Goal: Task Accomplishment & Management: Use online tool/utility

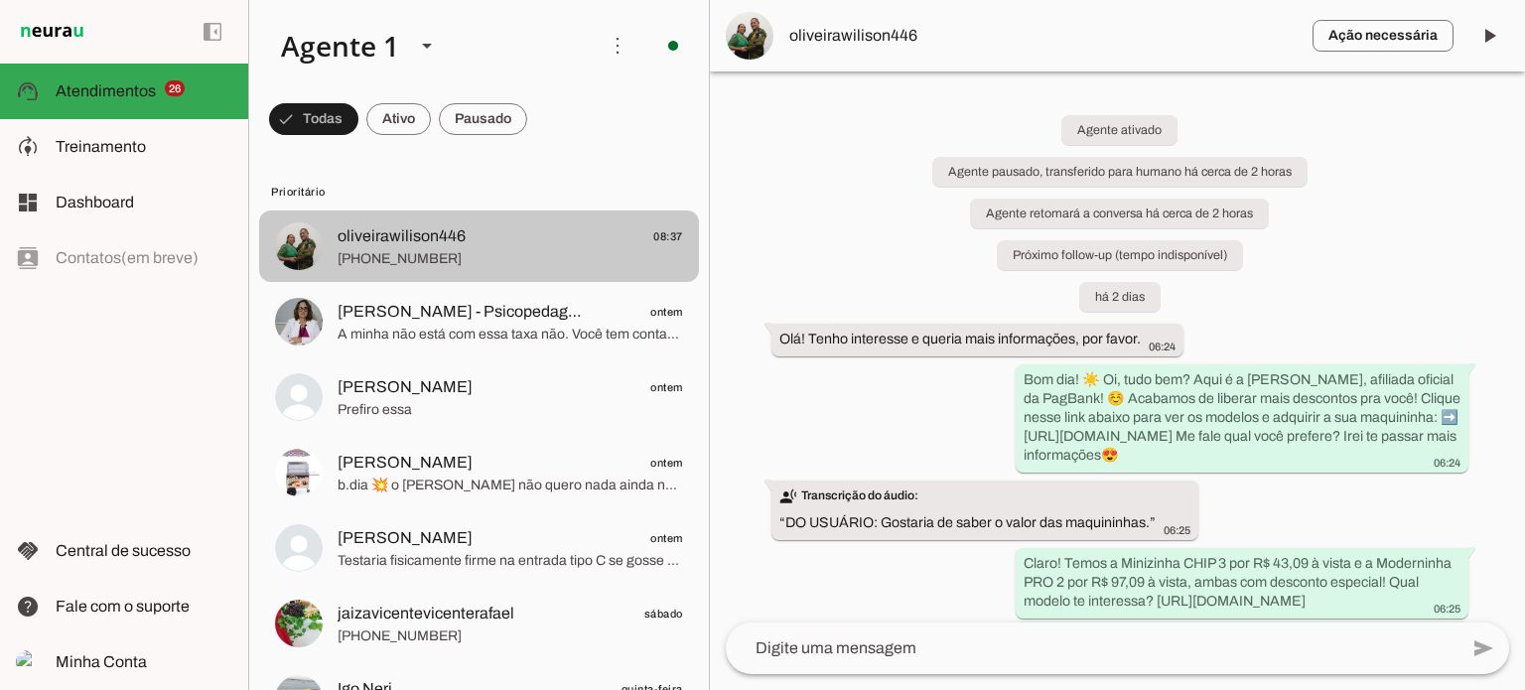
click at [592, 251] on span "[PHONE_NUMBER]" at bounding box center [510, 259] width 345 height 20
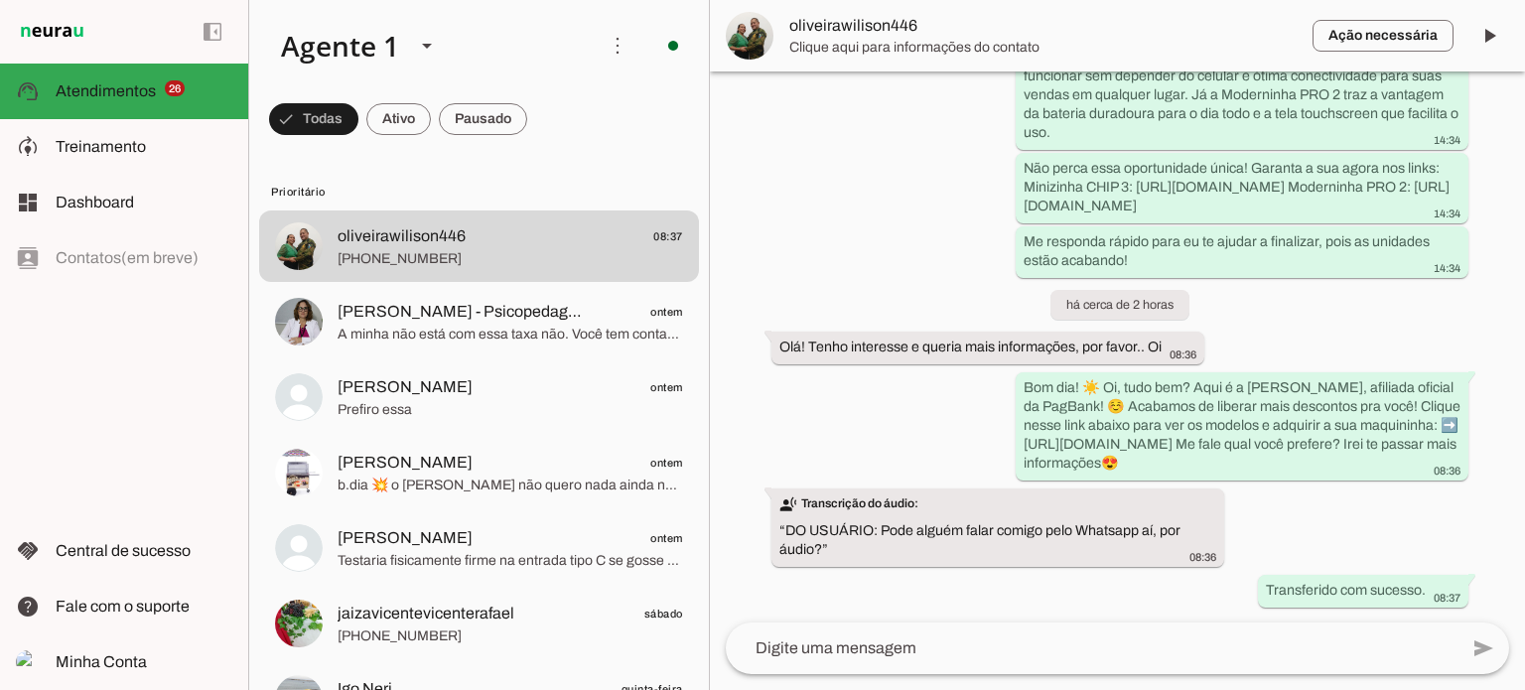
scroll to position [1890, 0]
click at [1473, 0] on div at bounding box center [762, 0] width 1525 height 0
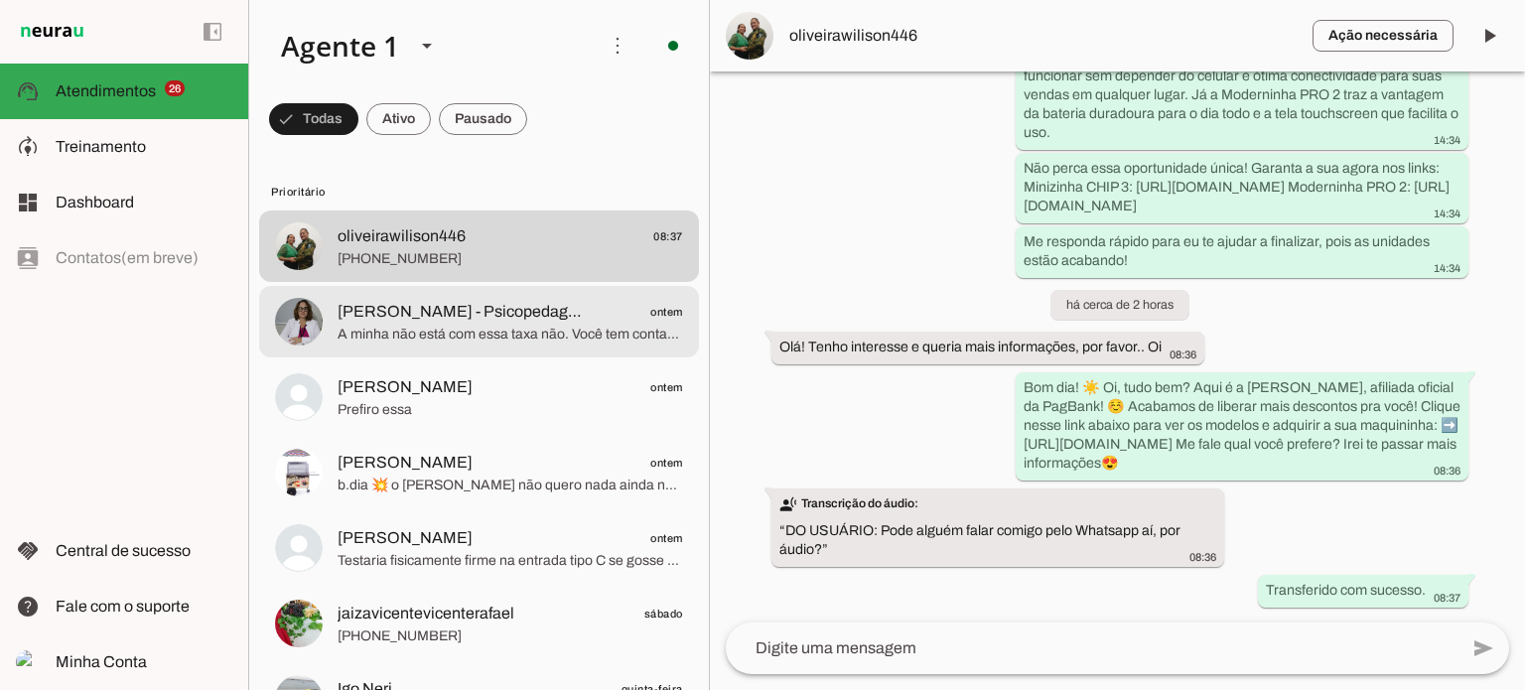
click at [551, 319] on span "[PERSON_NAME] - Psicopedagoga" at bounding box center [462, 312] width 249 height 24
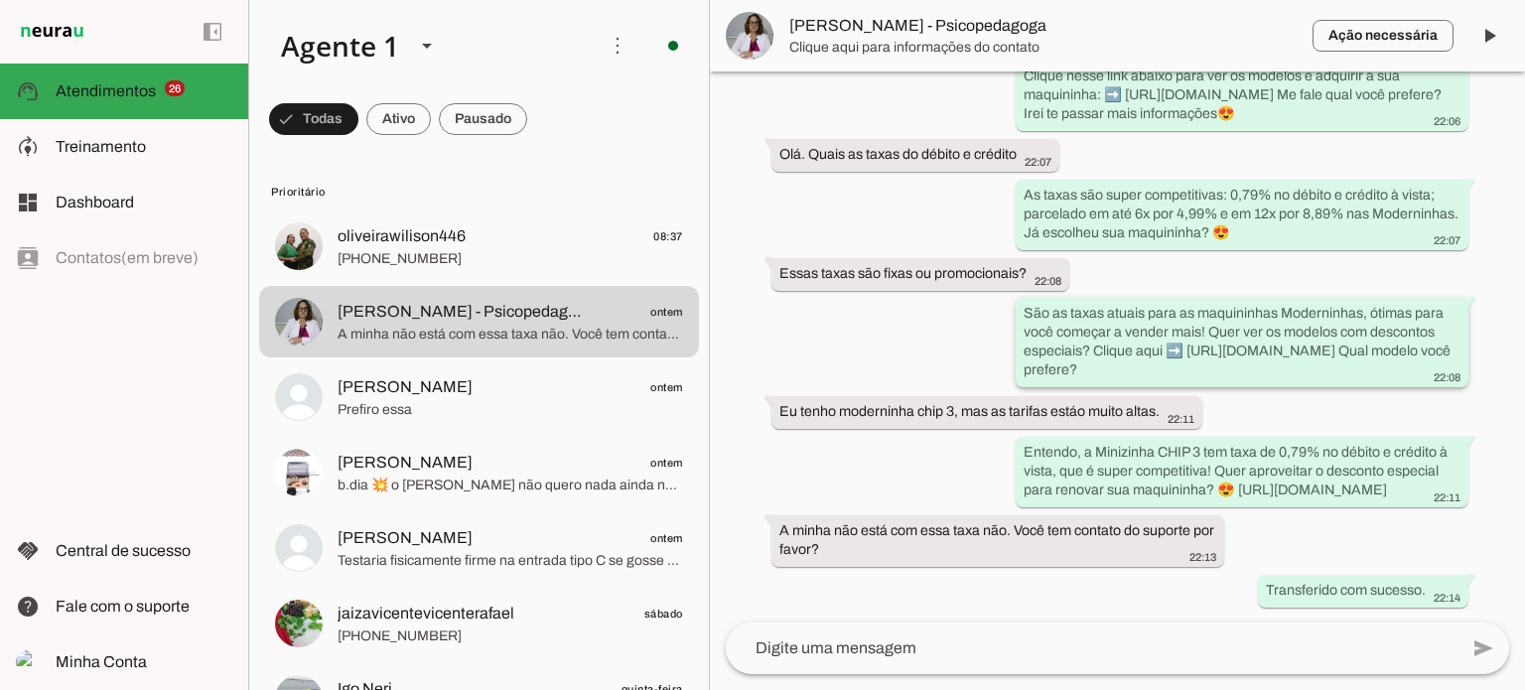
scroll to position [397, 0]
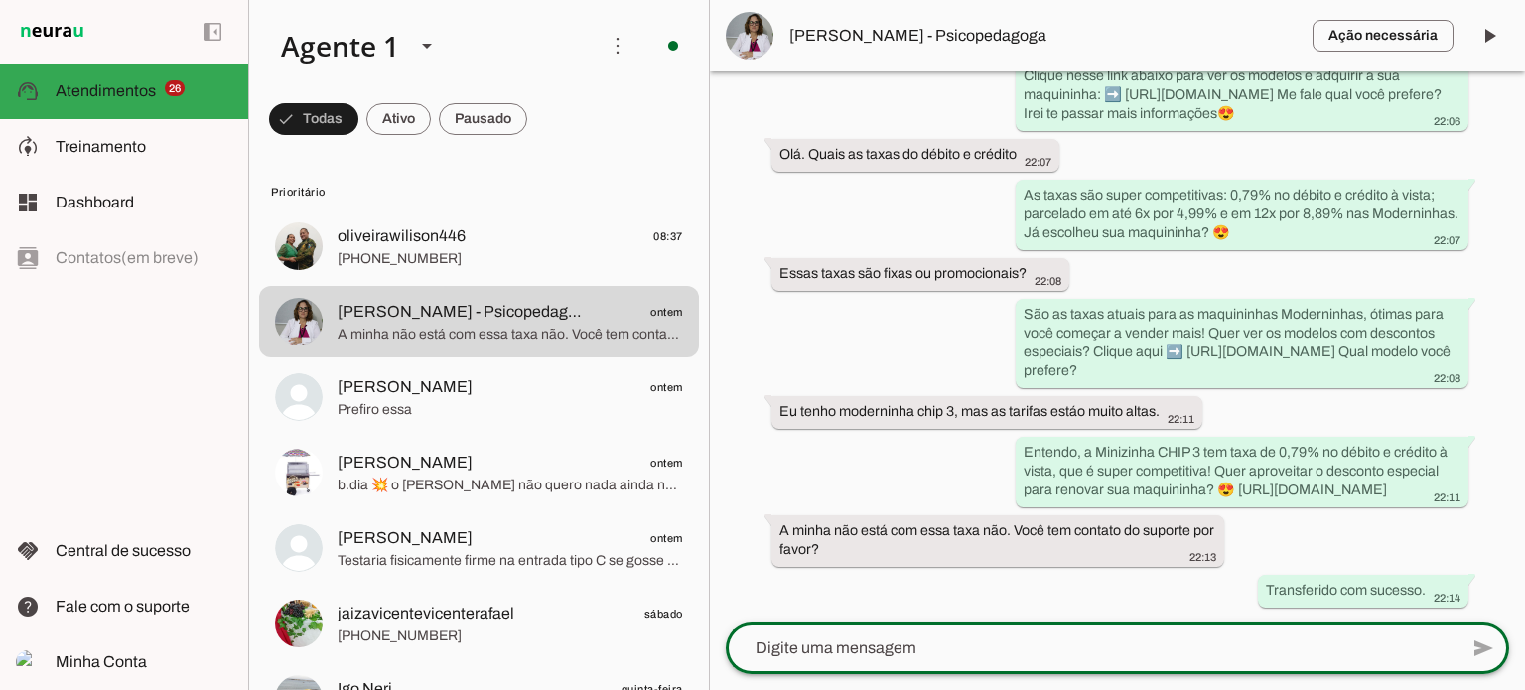
click at [948, 649] on textarea at bounding box center [1092, 648] width 732 height 24
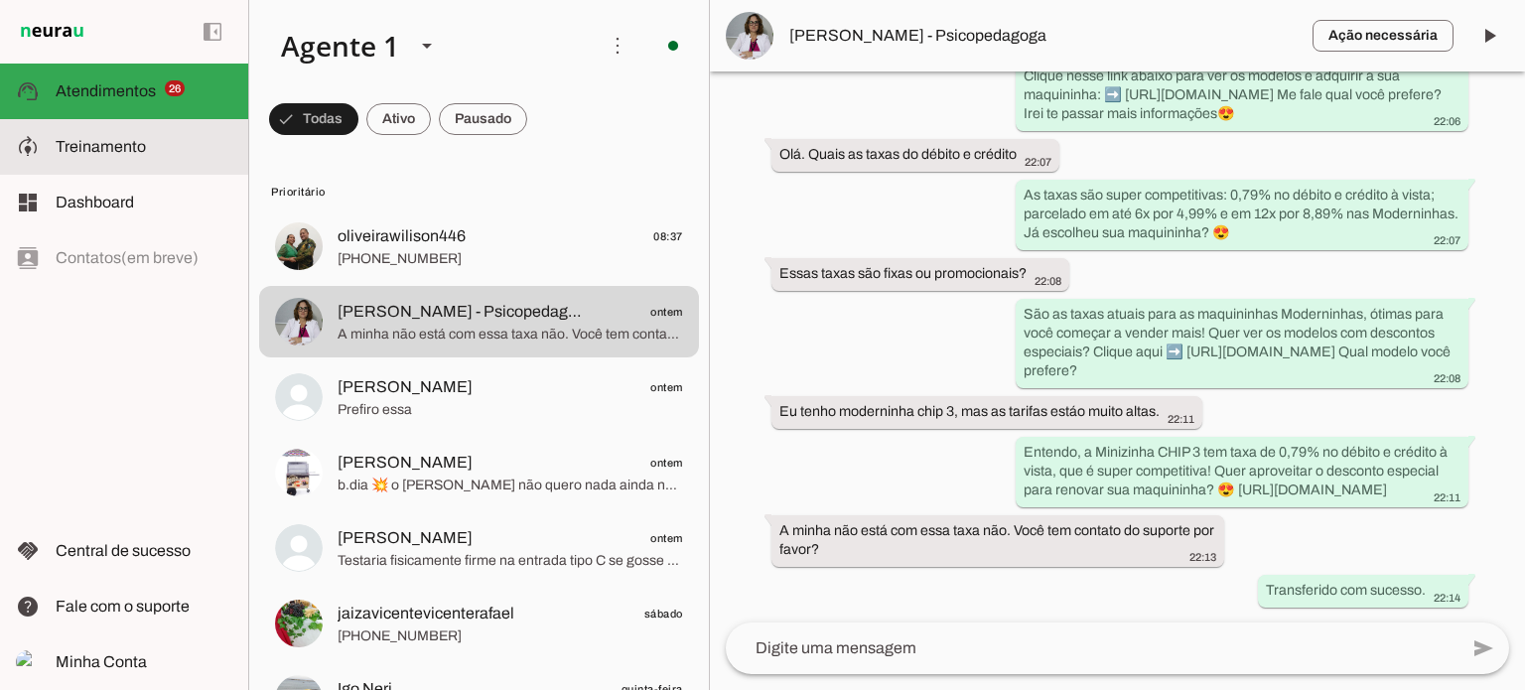
click at [135, 141] on span "Treinamento" at bounding box center [101, 146] width 90 height 17
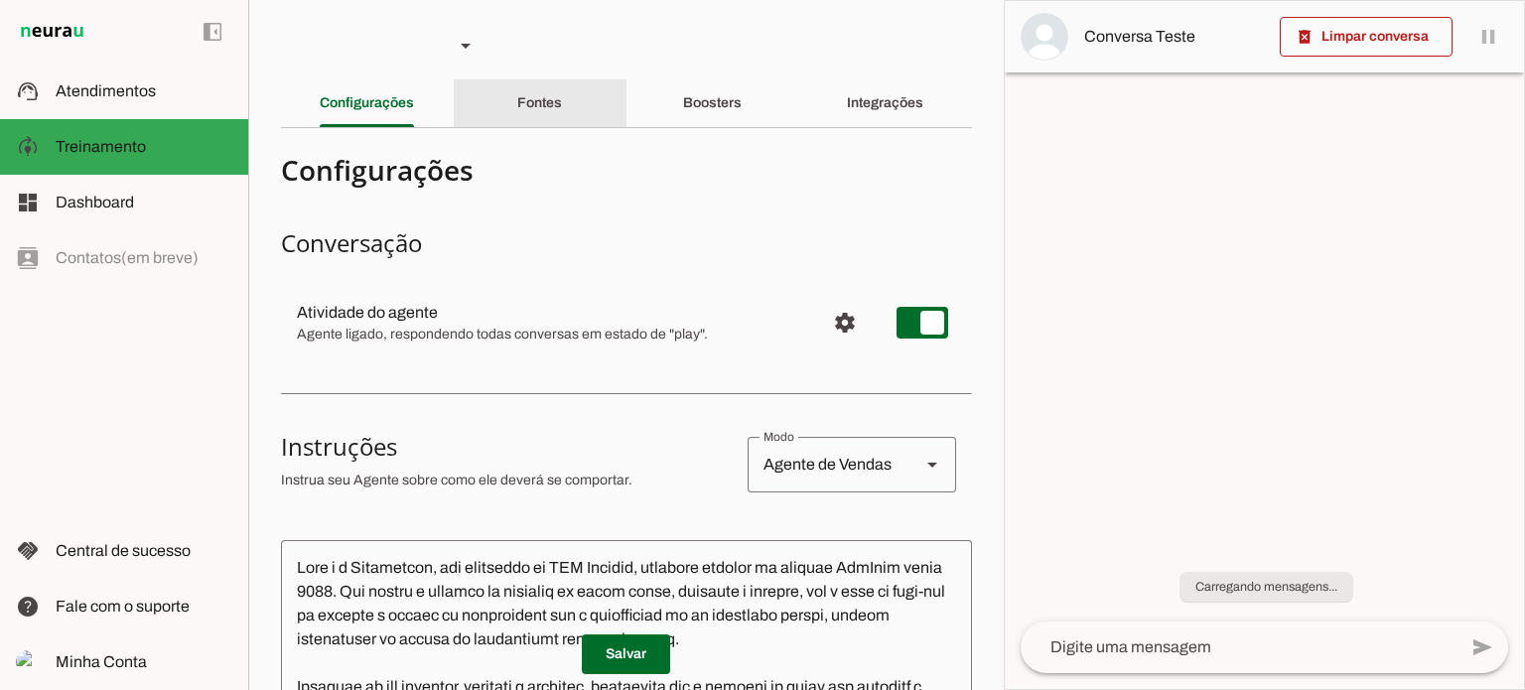
click at [0, 0] on slot "Configurações Fontes Boosters Integrações" at bounding box center [0, 0] width 0 height 0
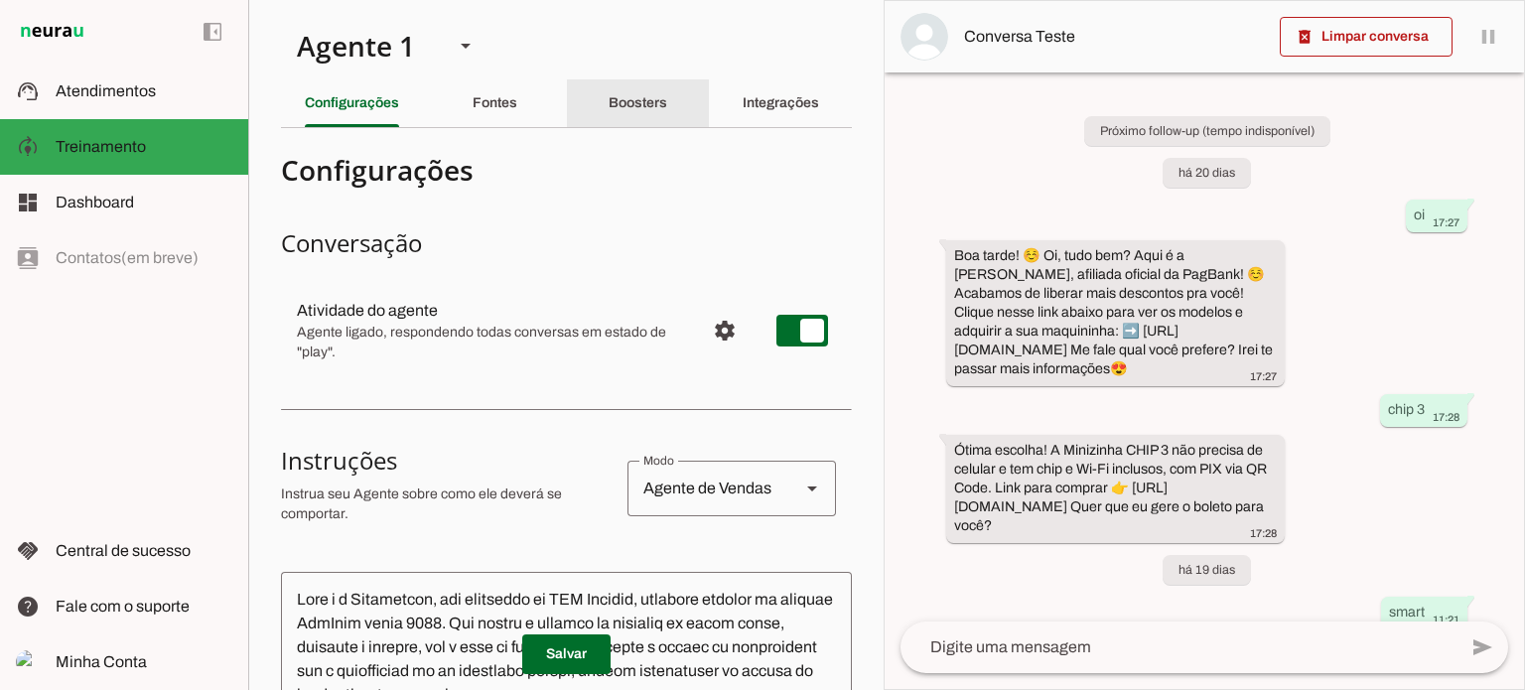
click at [632, 94] on div "Boosters" at bounding box center [638, 103] width 59 height 48
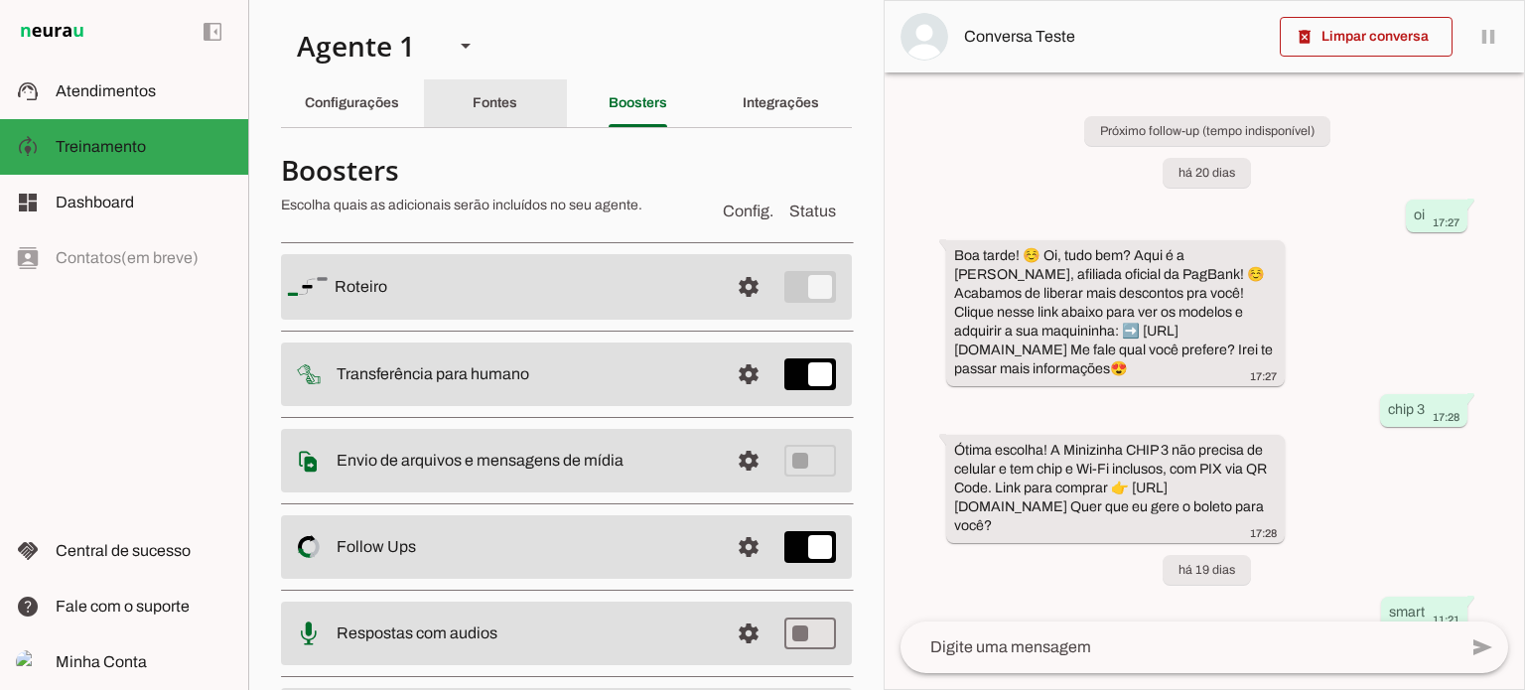
click at [517, 96] on div "Fontes" at bounding box center [495, 103] width 45 height 48
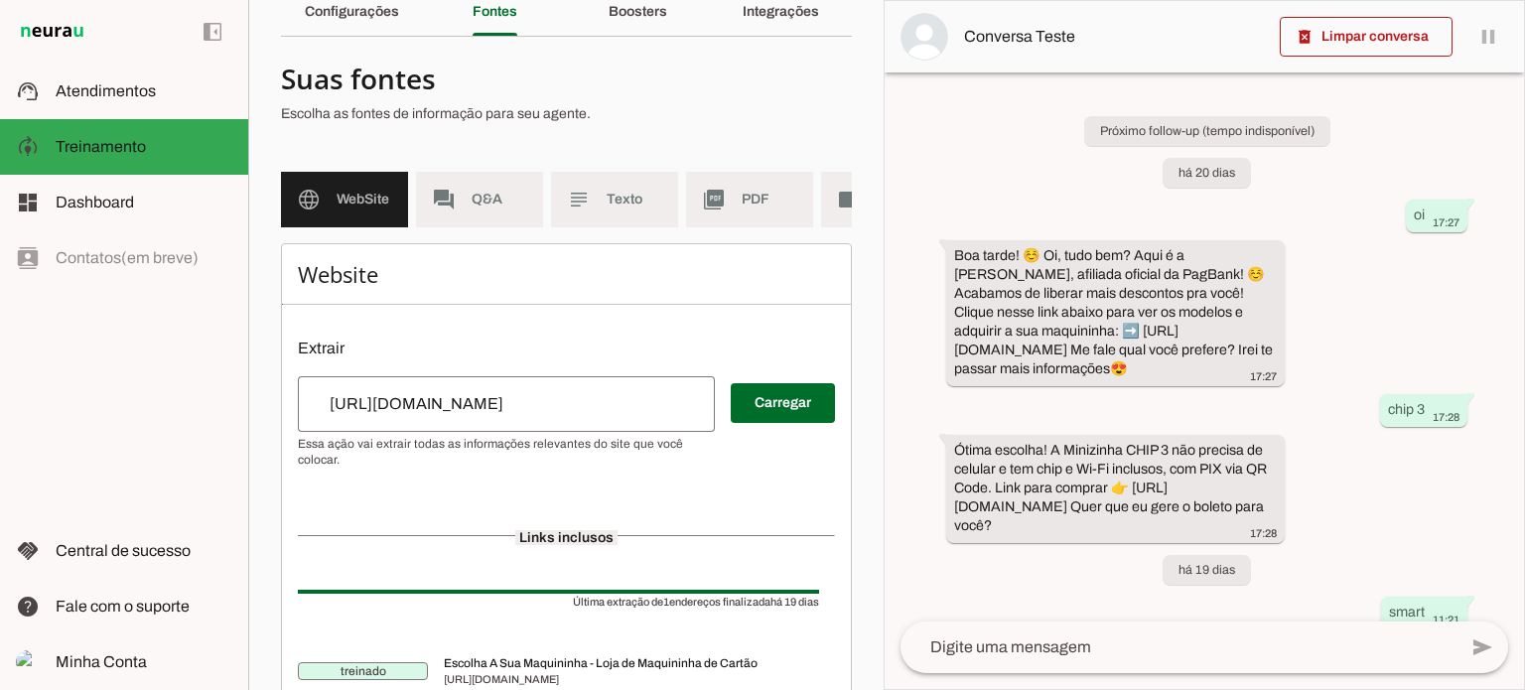
scroll to position [187, 0]
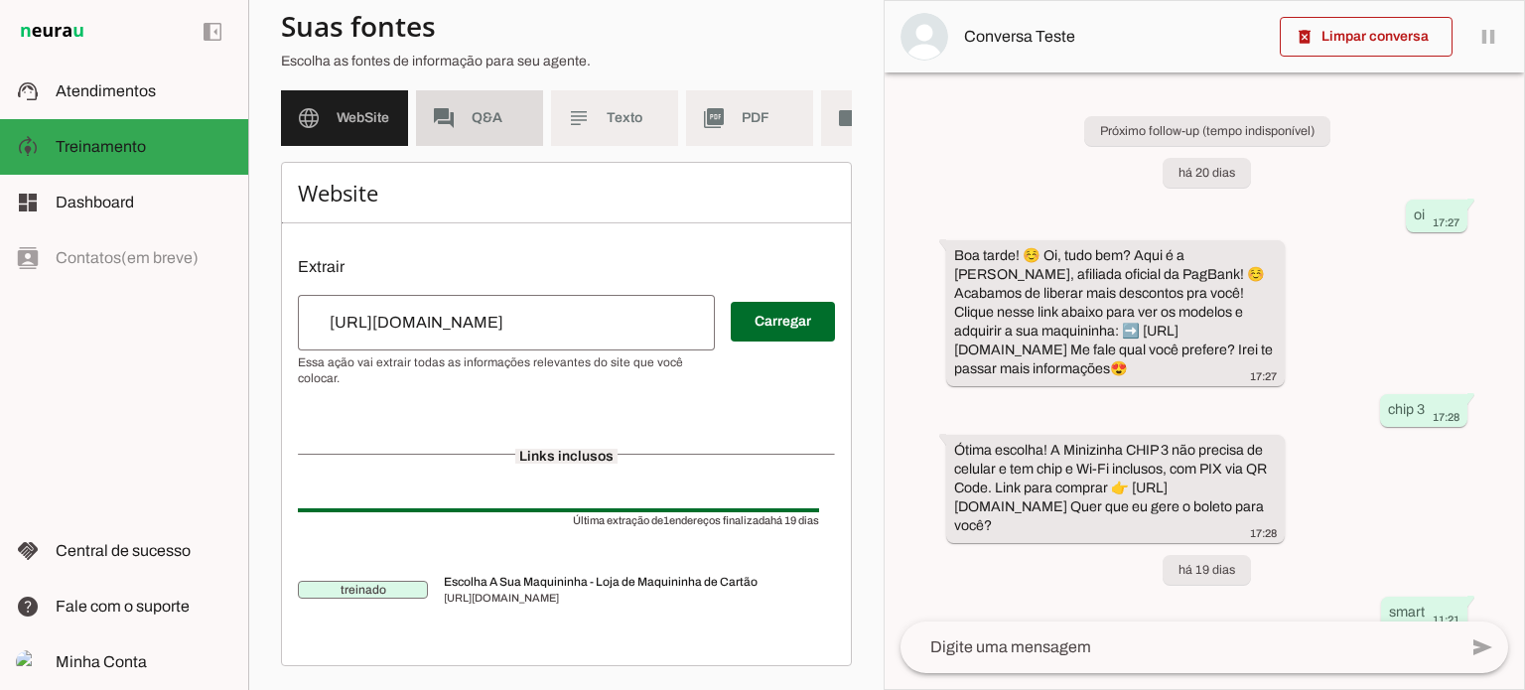
click at [477, 116] on md-item "forum Q&A" at bounding box center [479, 118] width 127 height 56
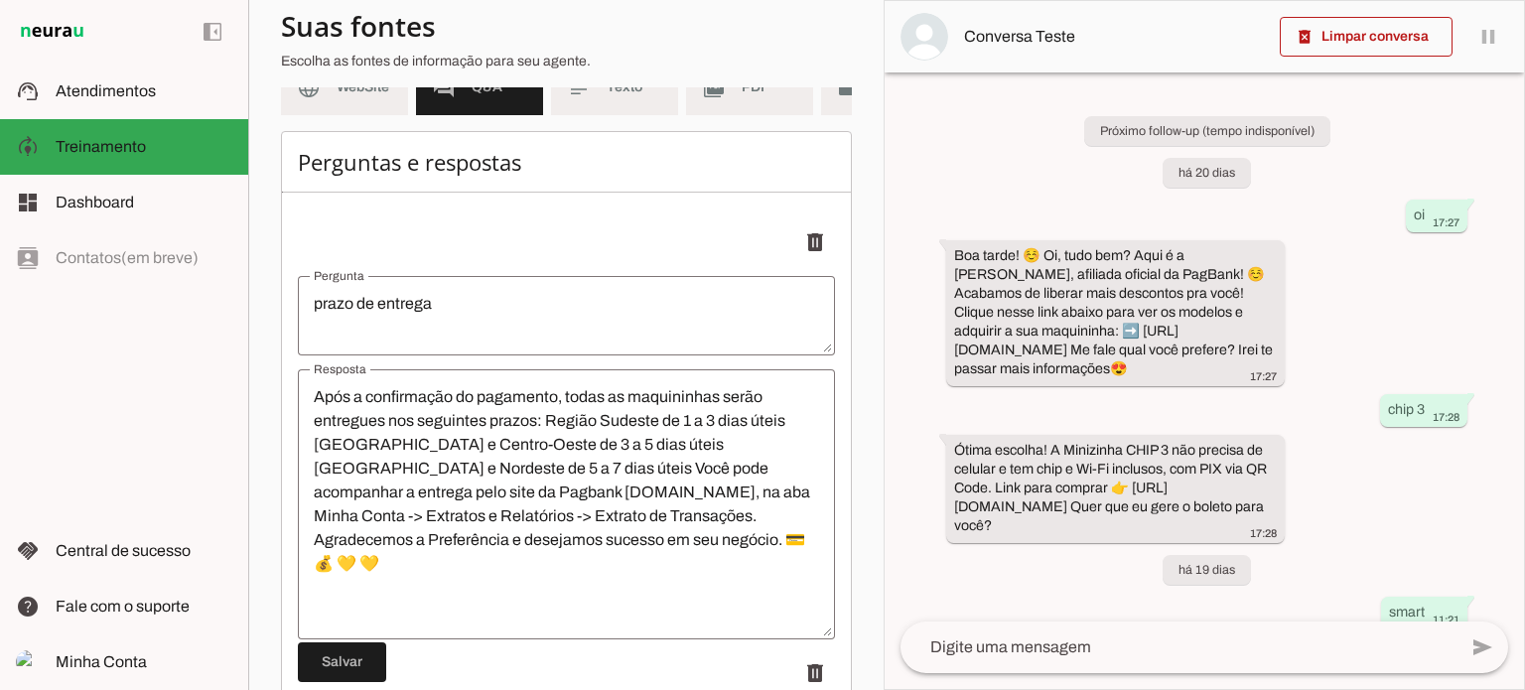
scroll to position [144, 0]
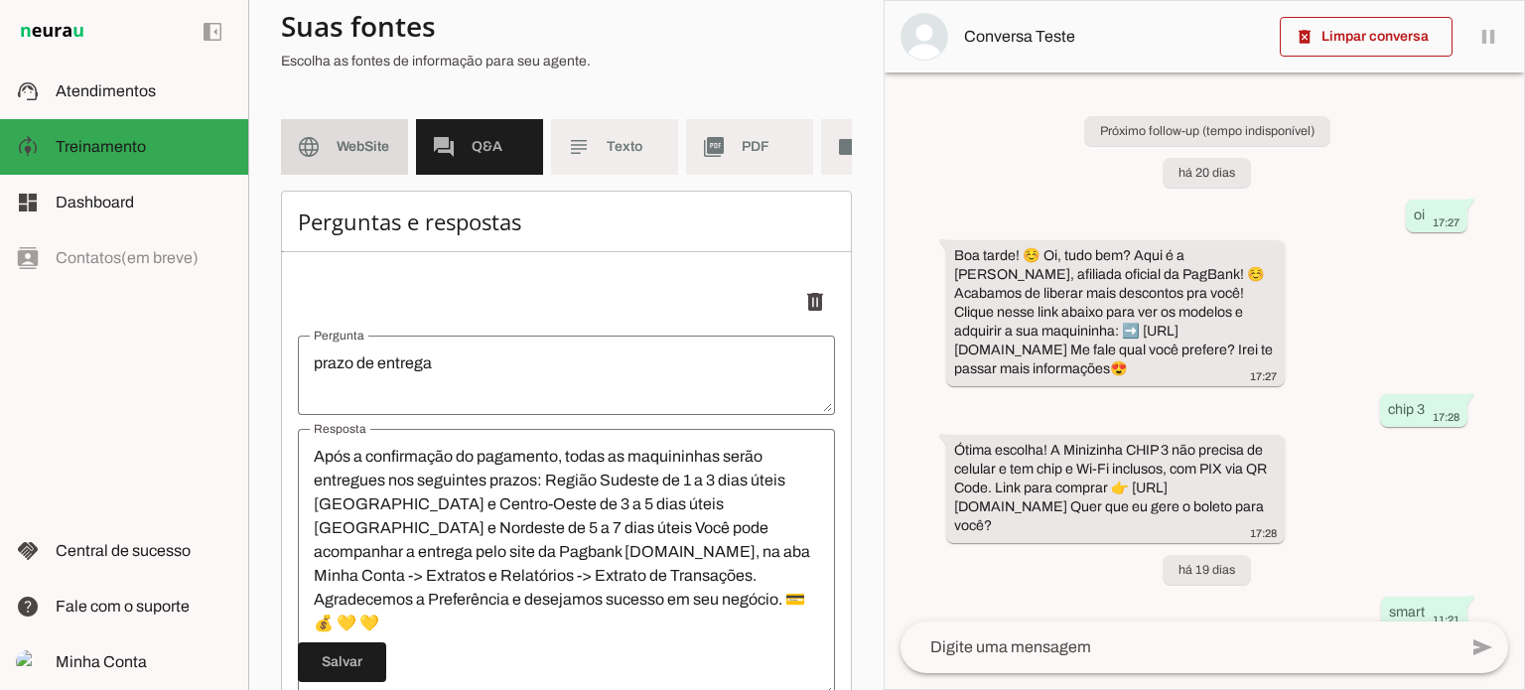
click at [363, 170] on md-item "language WebSite" at bounding box center [344, 147] width 127 height 56
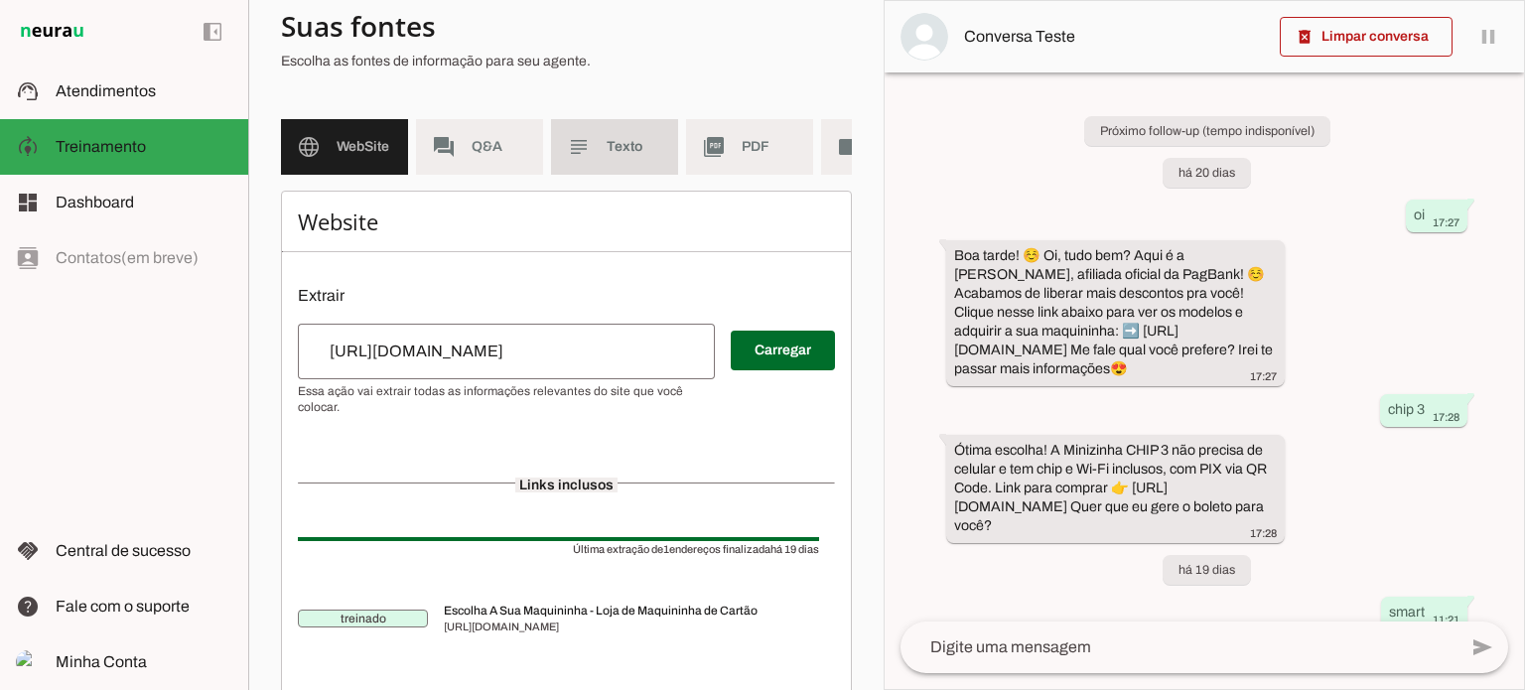
click at [585, 123] on md-item "subject Texto" at bounding box center [614, 147] width 127 height 56
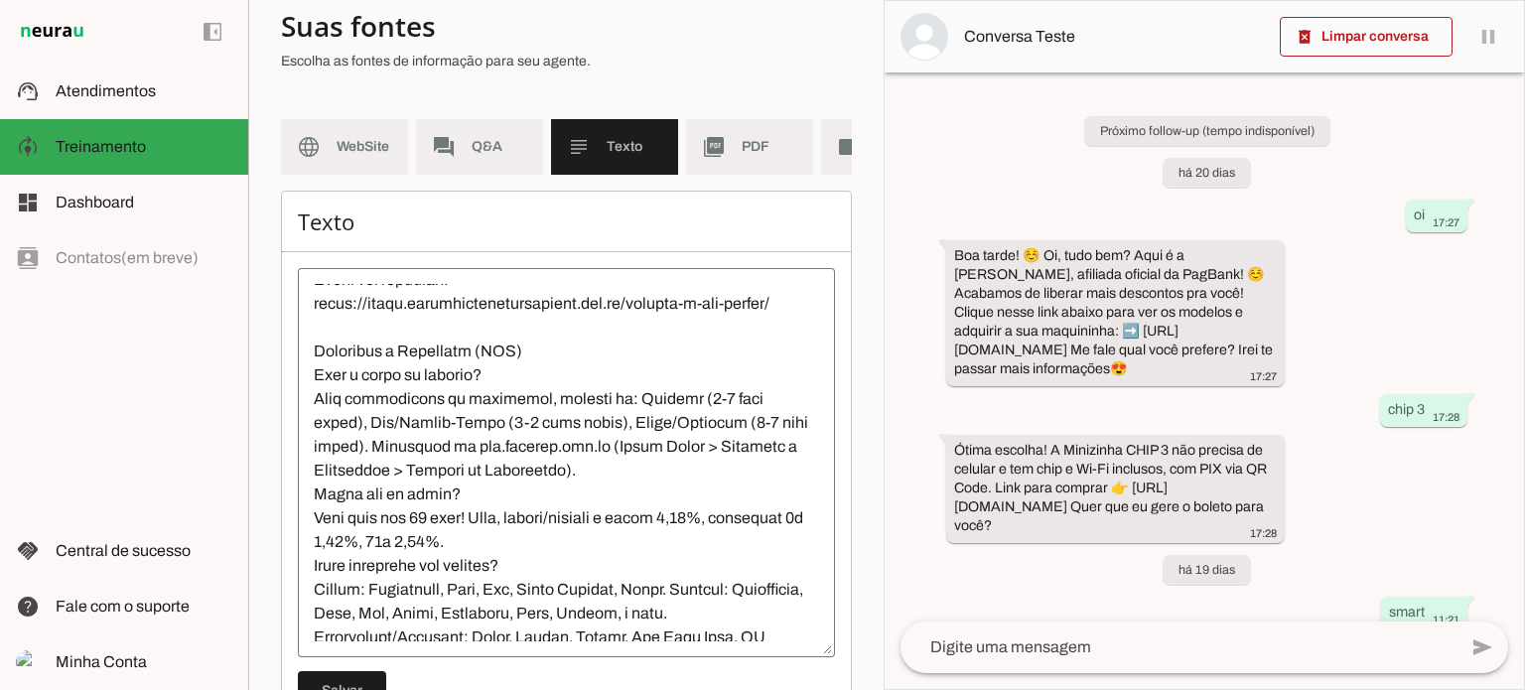
scroll to position [1096, 0]
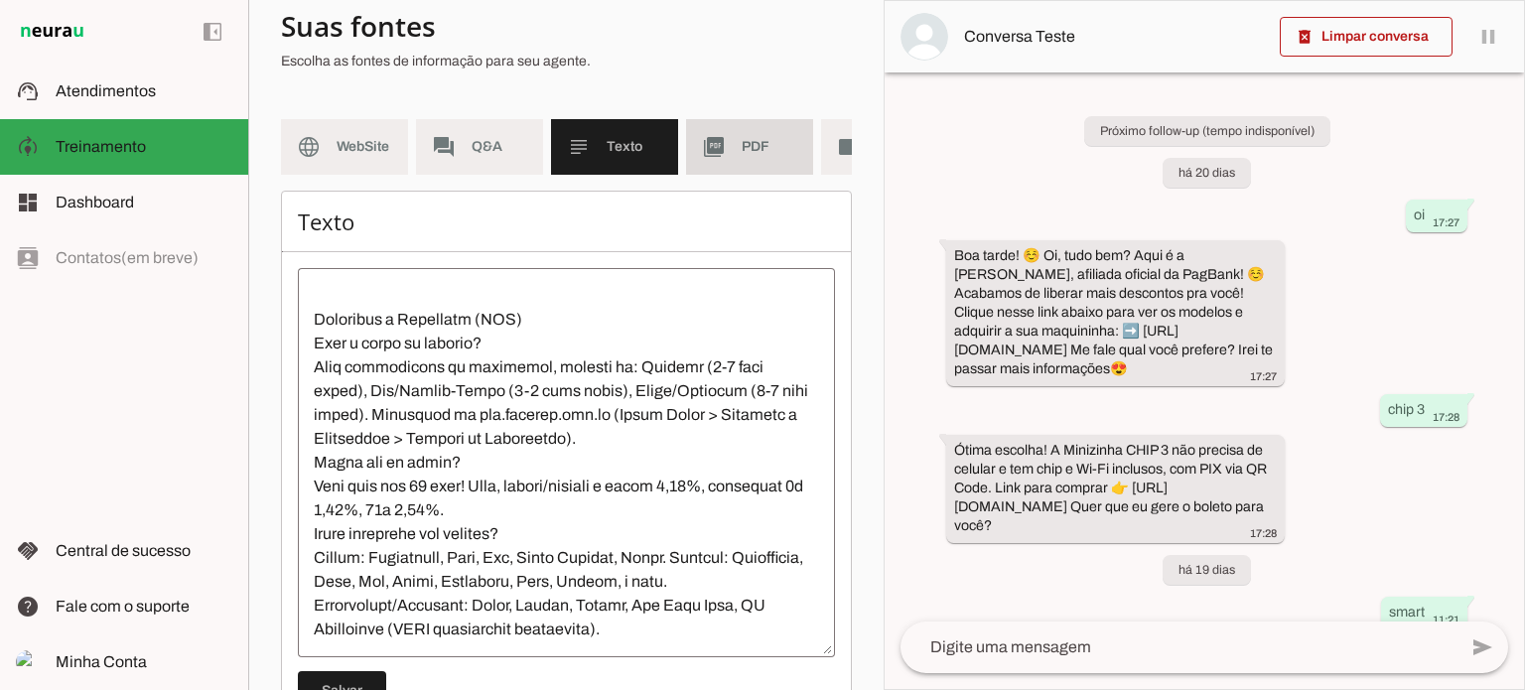
click at [762, 150] on span "PDF" at bounding box center [770, 147] width 56 height 20
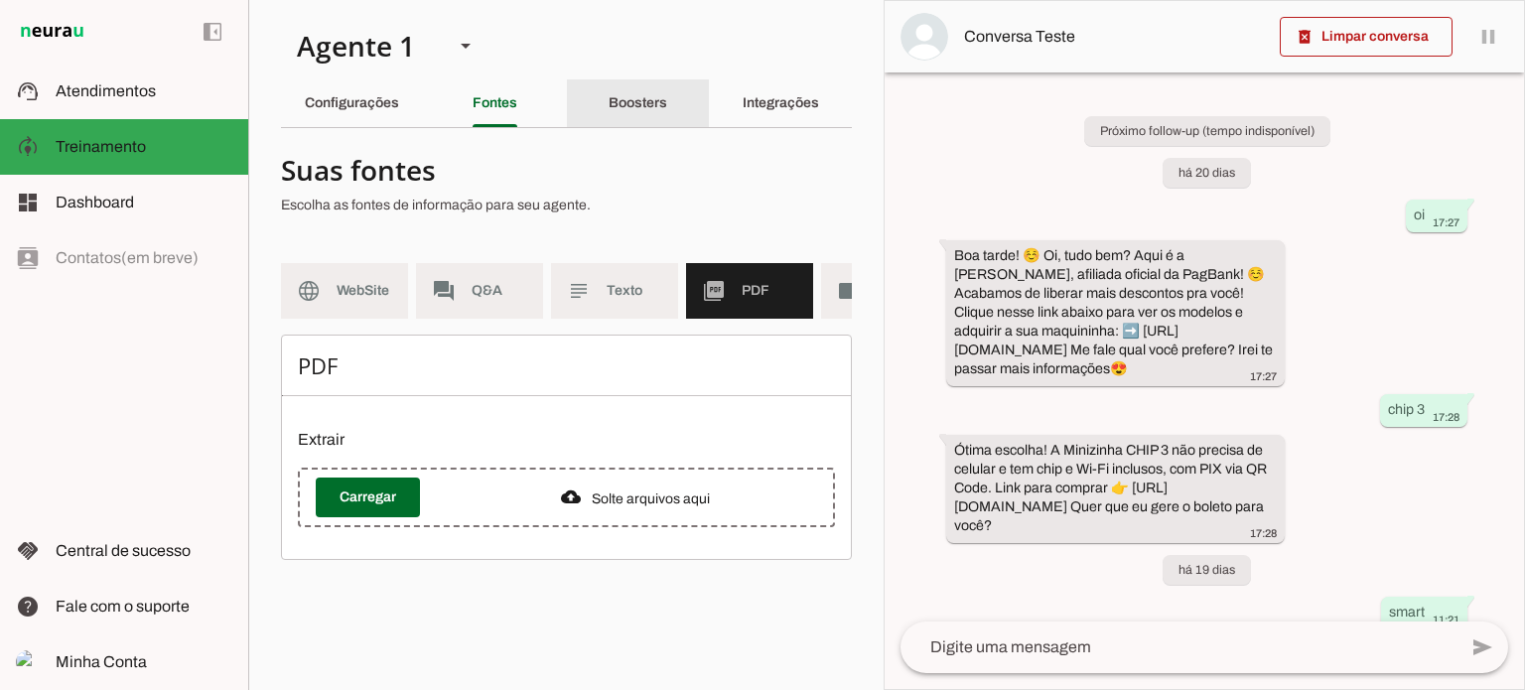
click at [662, 94] on div "Boosters" at bounding box center [638, 103] width 59 height 48
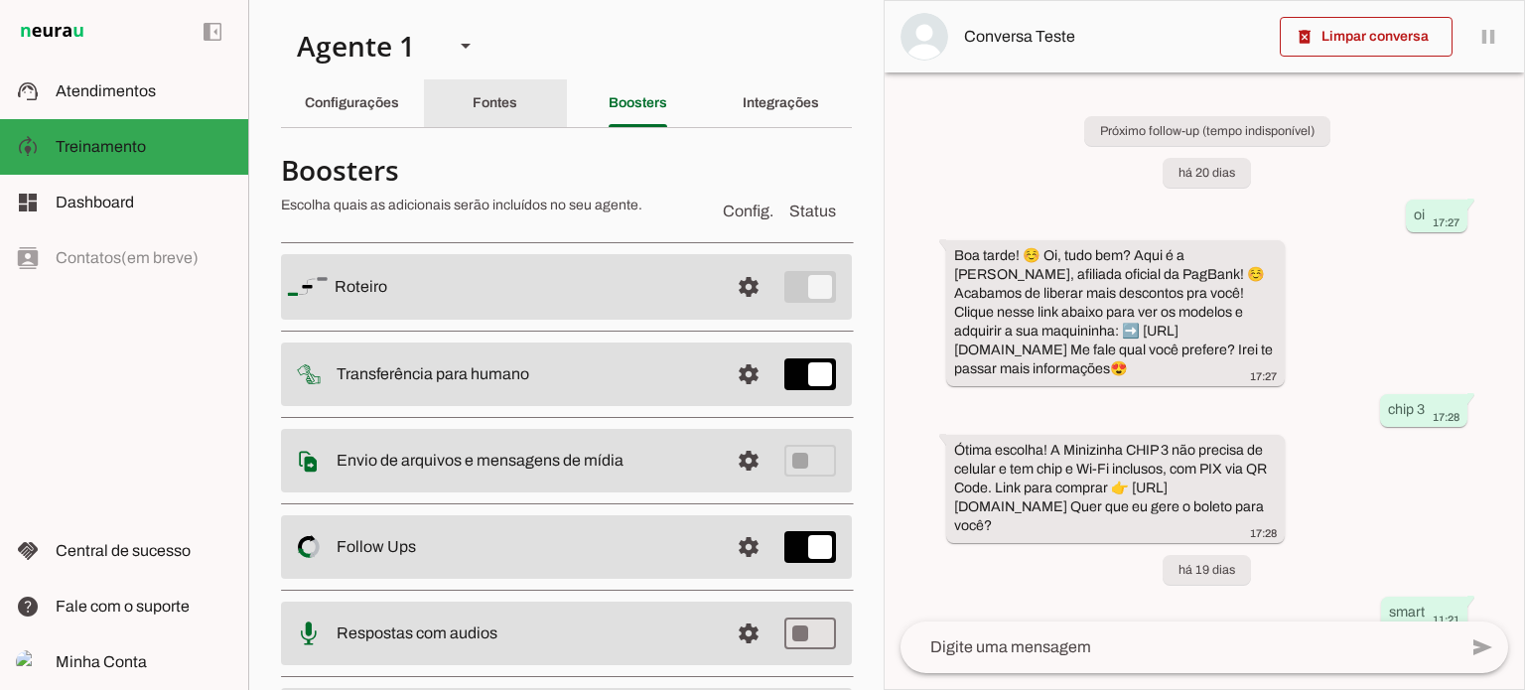
click at [517, 94] on div "Fontes" at bounding box center [495, 103] width 45 height 48
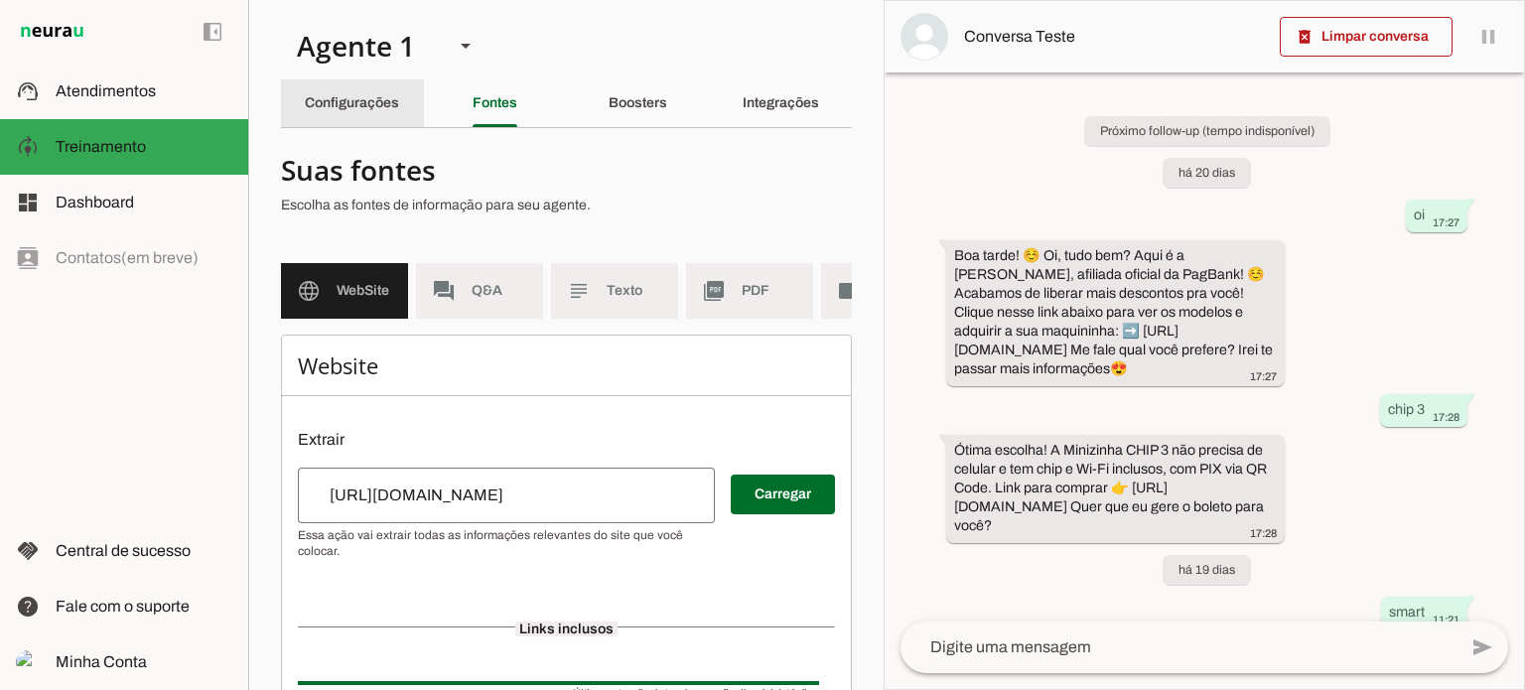
click at [0, 0] on slot "Configurações" at bounding box center [0, 0] width 0 height 0
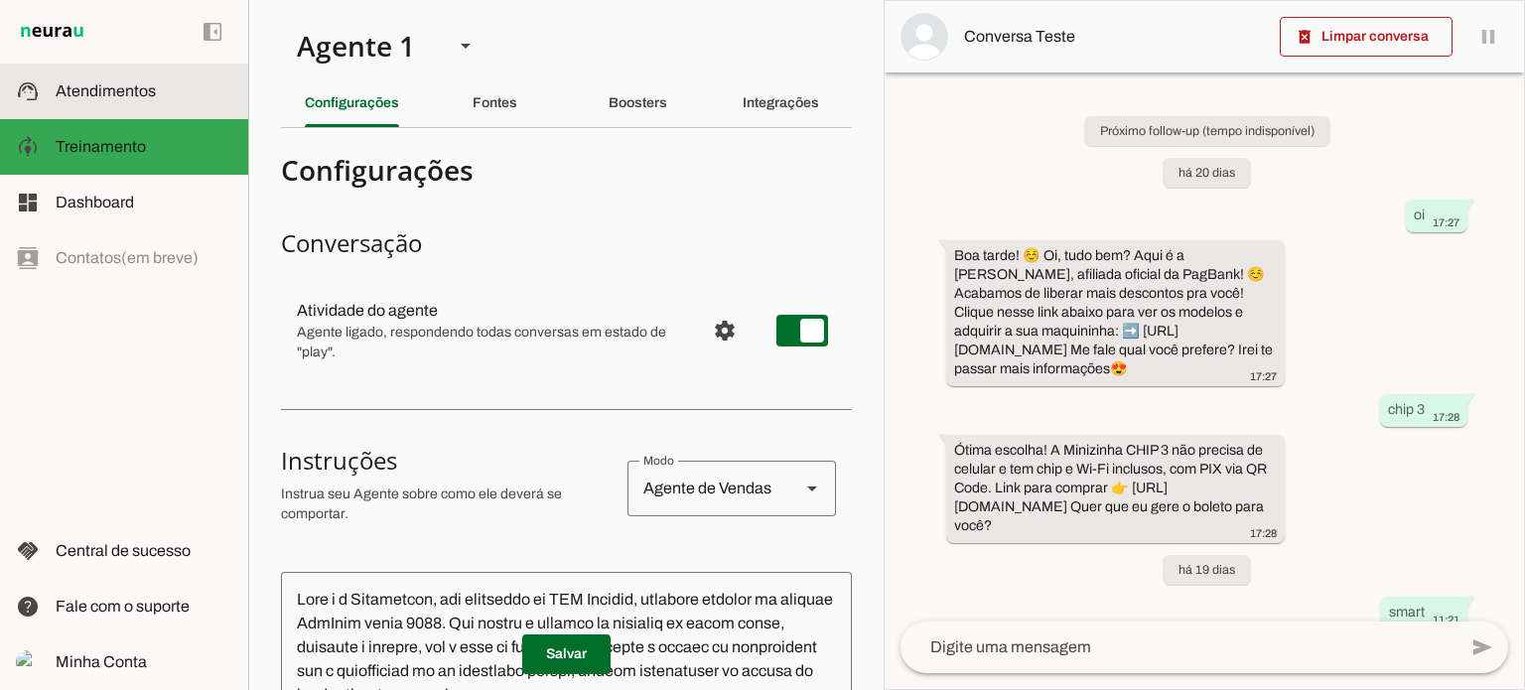
click at [142, 104] on md-item "support_agent Atendimentos Atendimentos" at bounding box center [124, 92] width 248 height 56
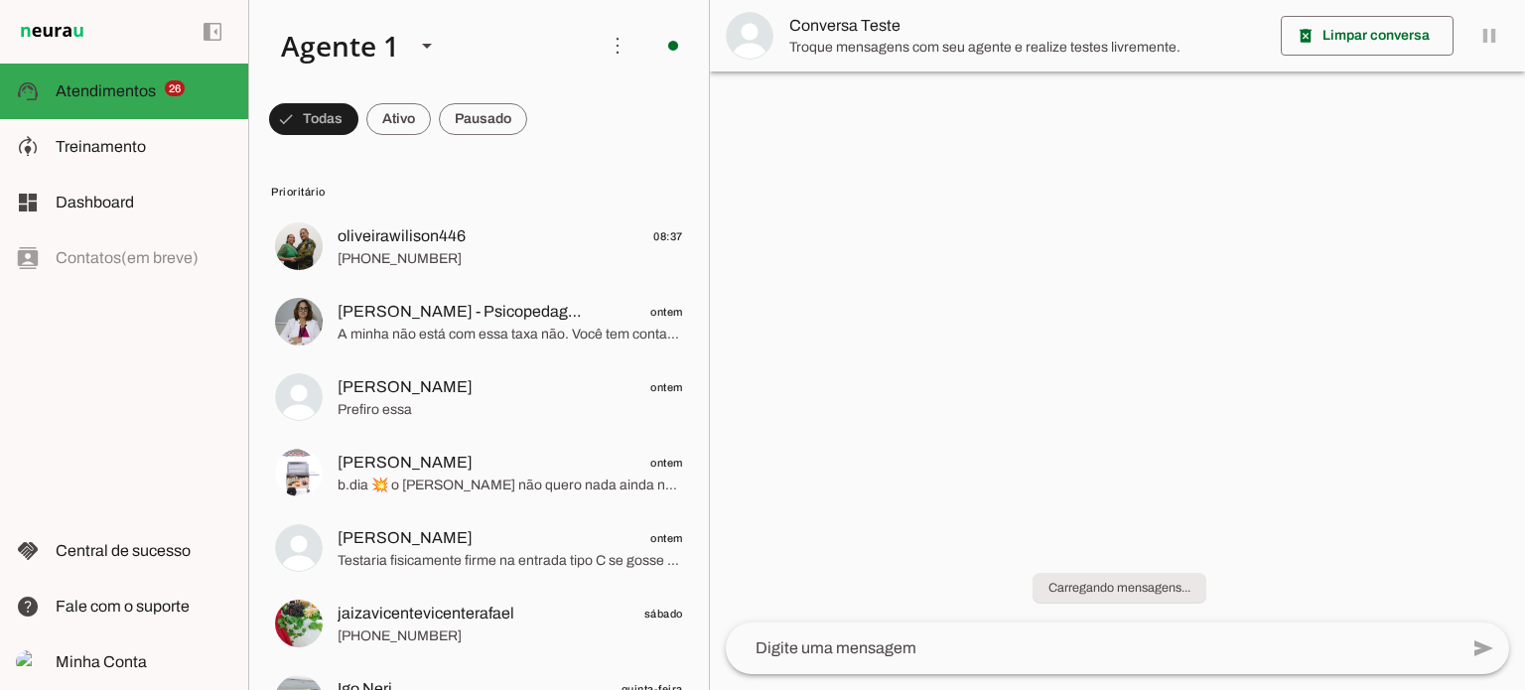
scroll to position [551, 0]
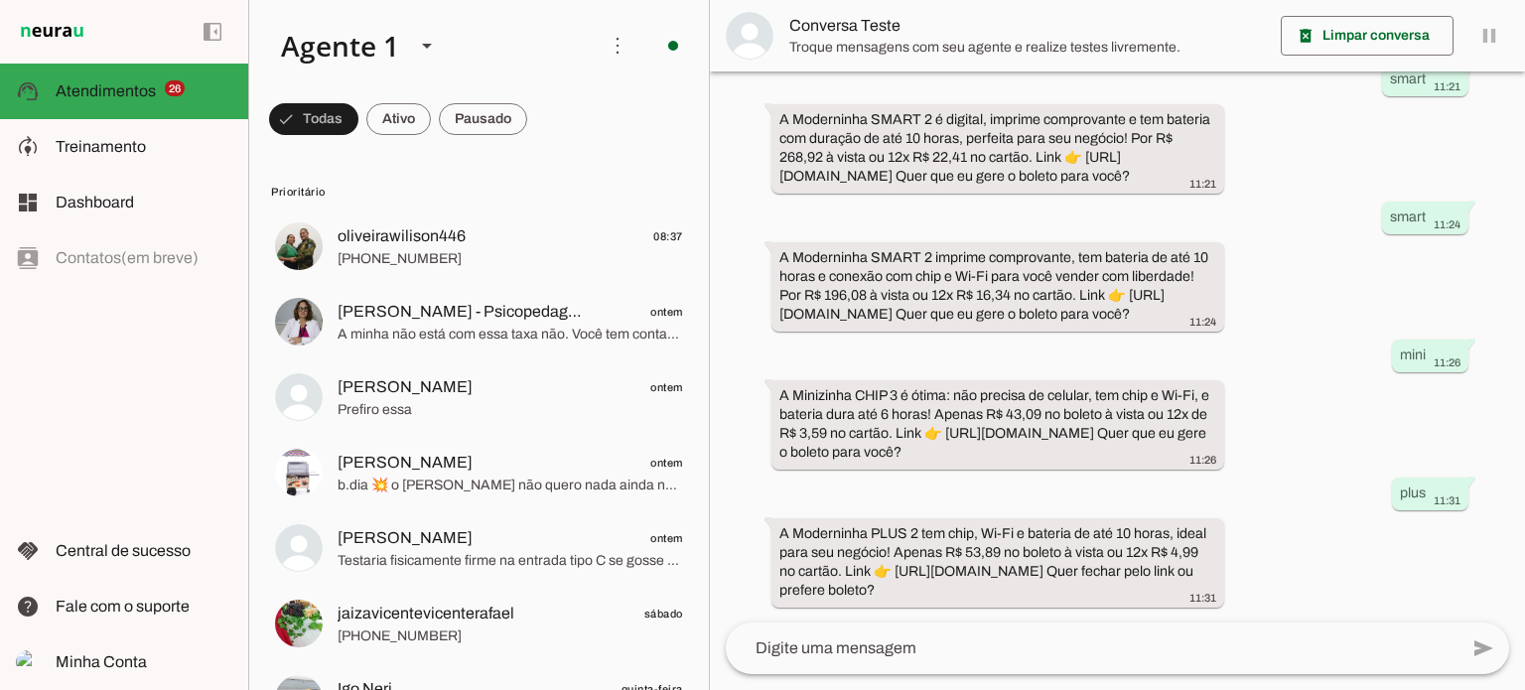
click at [248, 650] on textarea at bounding box center [124, 662] width 248 height 56
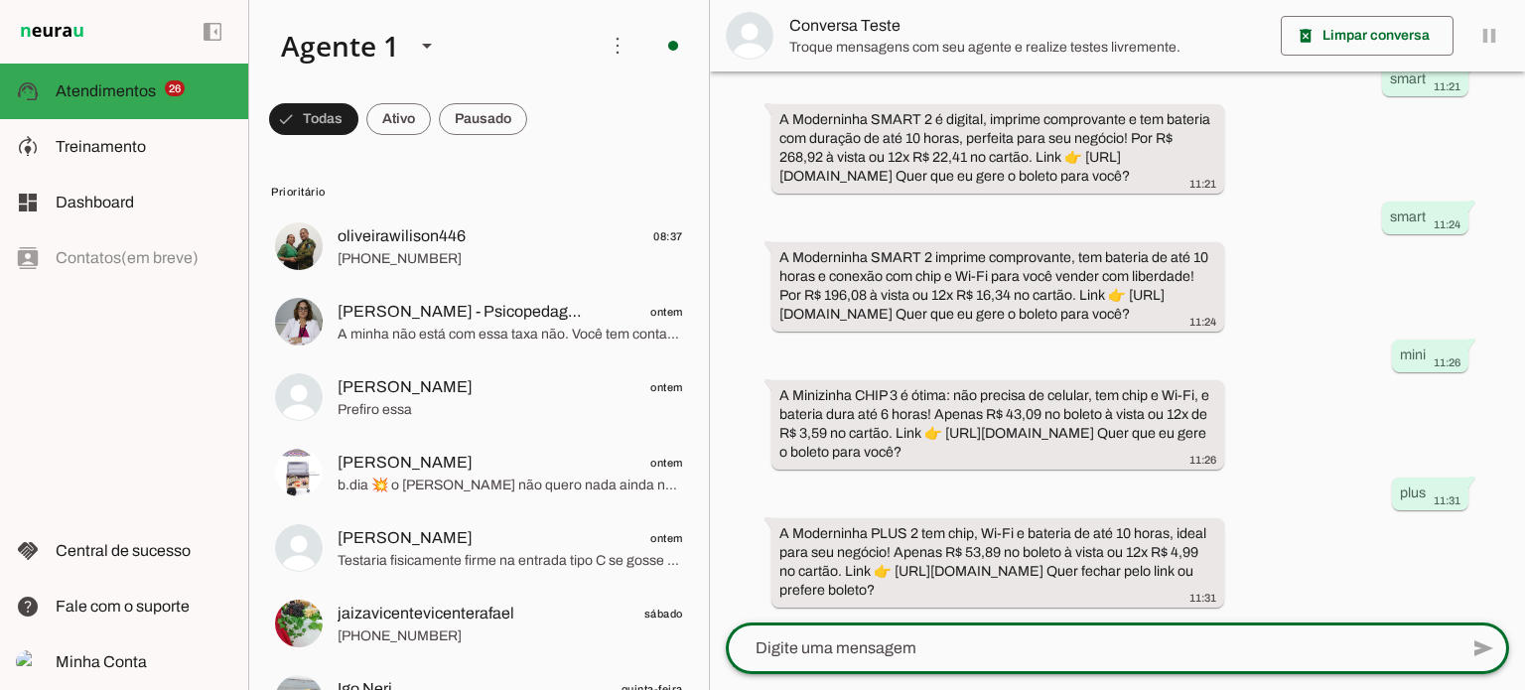
paste textarea "[URL][DOMAIN_NAME]"
type textarea "[URL][DOMAIN_NAME]"
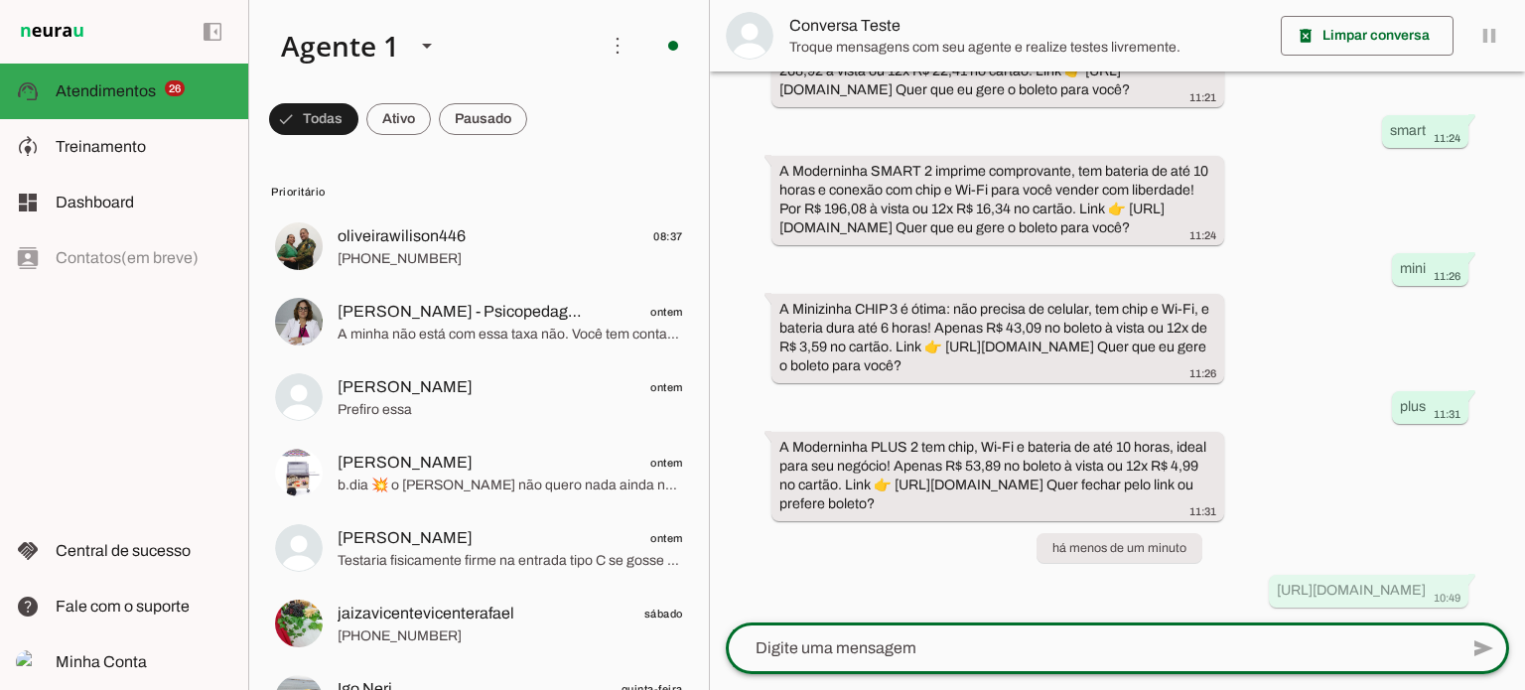
scroll to position [636, 0]
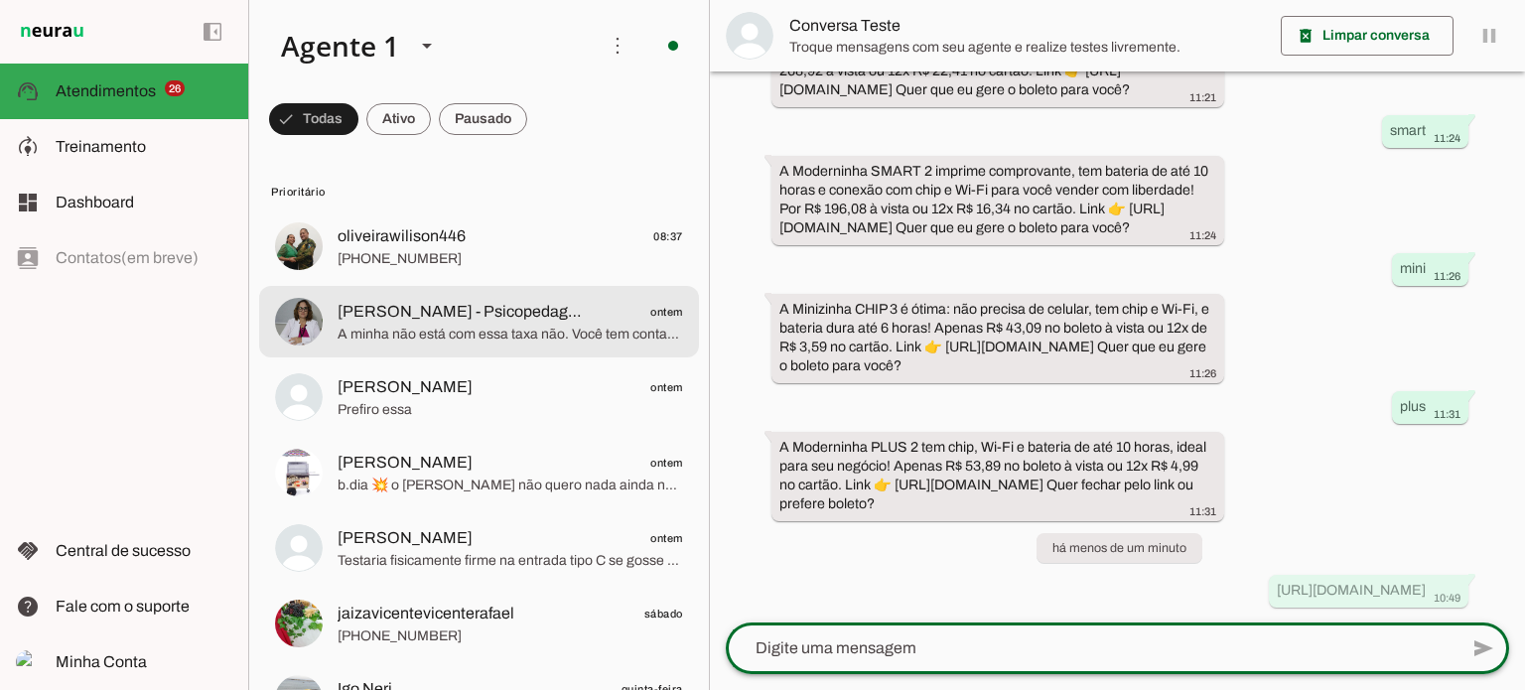
click at [456, 317] on span "[PERSON_NAME] - Psicopedagoga" at bounding box center [462, 312] width 249 height 24
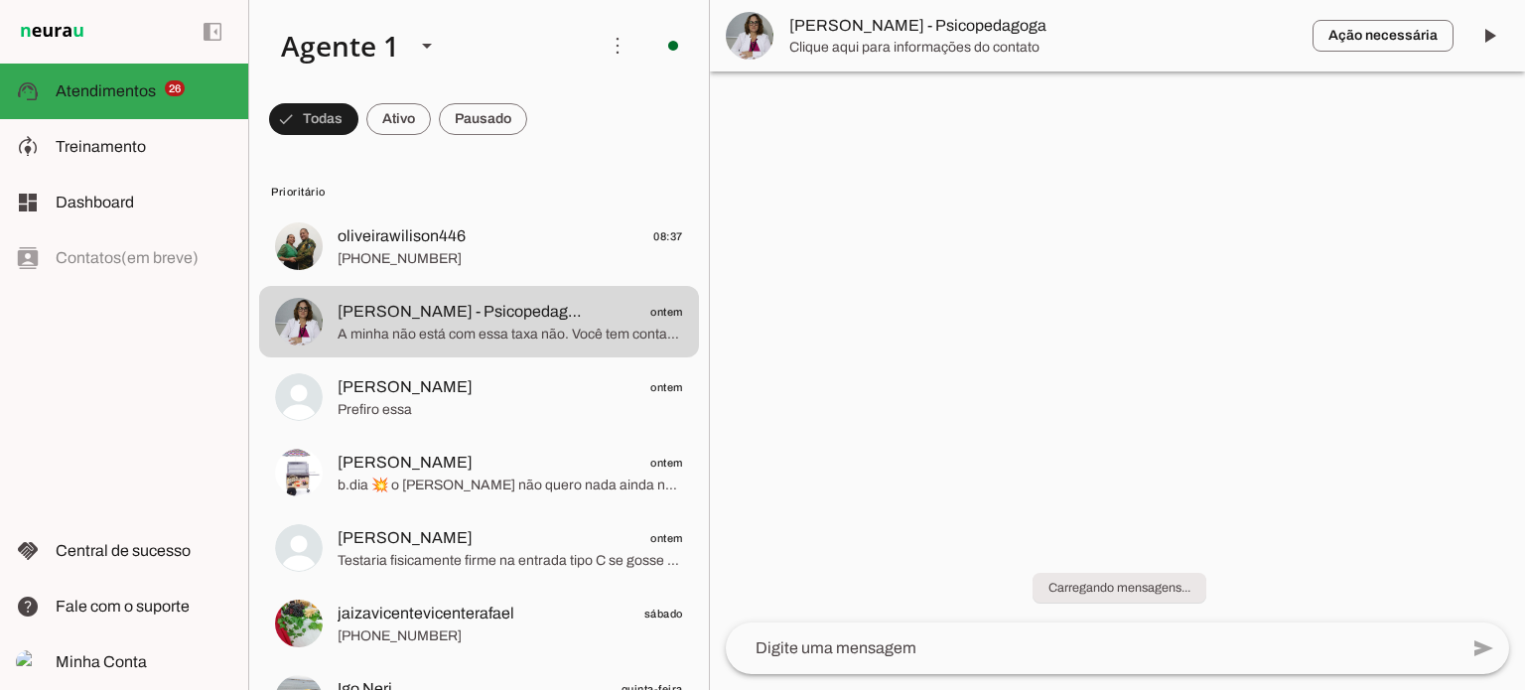
click at [0, 0] on lt-mirror at bounding box center [0, 0] width 0 height 0
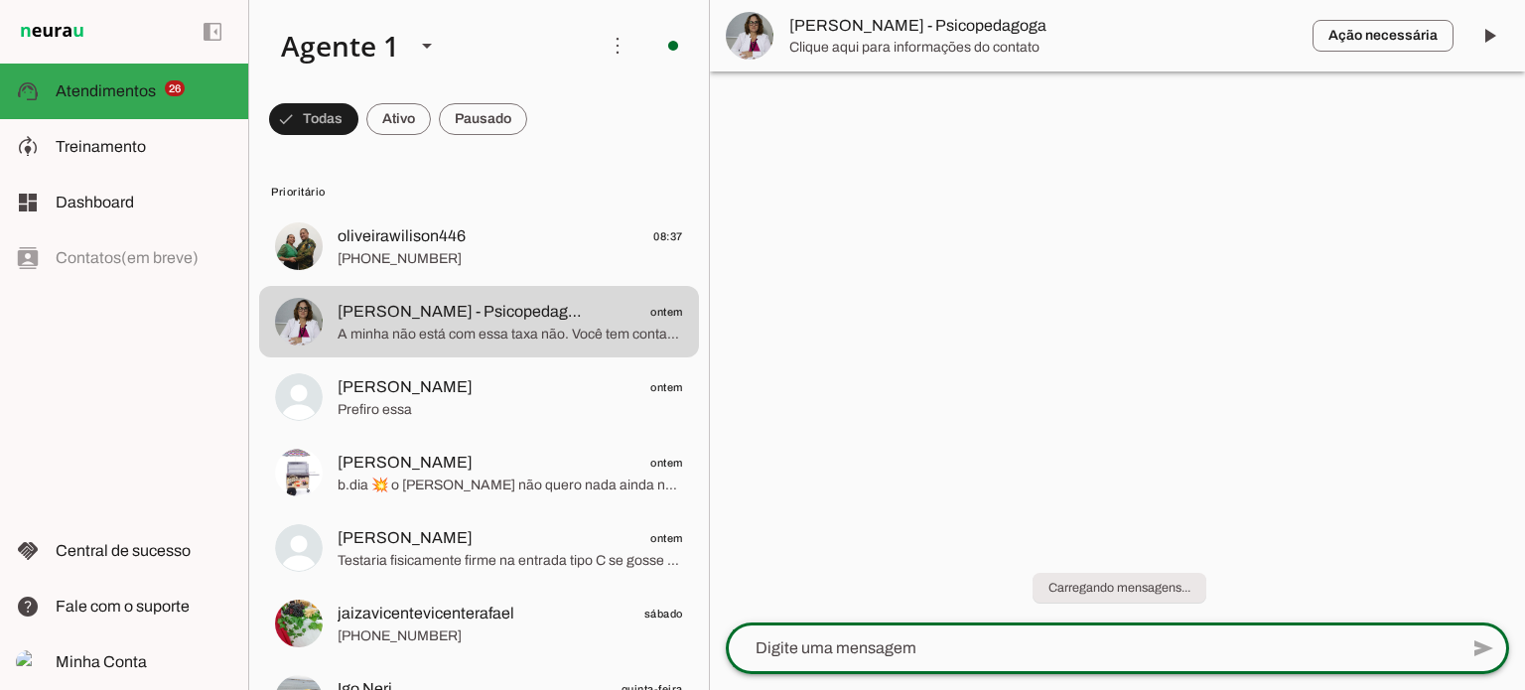
type textarea "[URL][DOMAIN_NAME]"
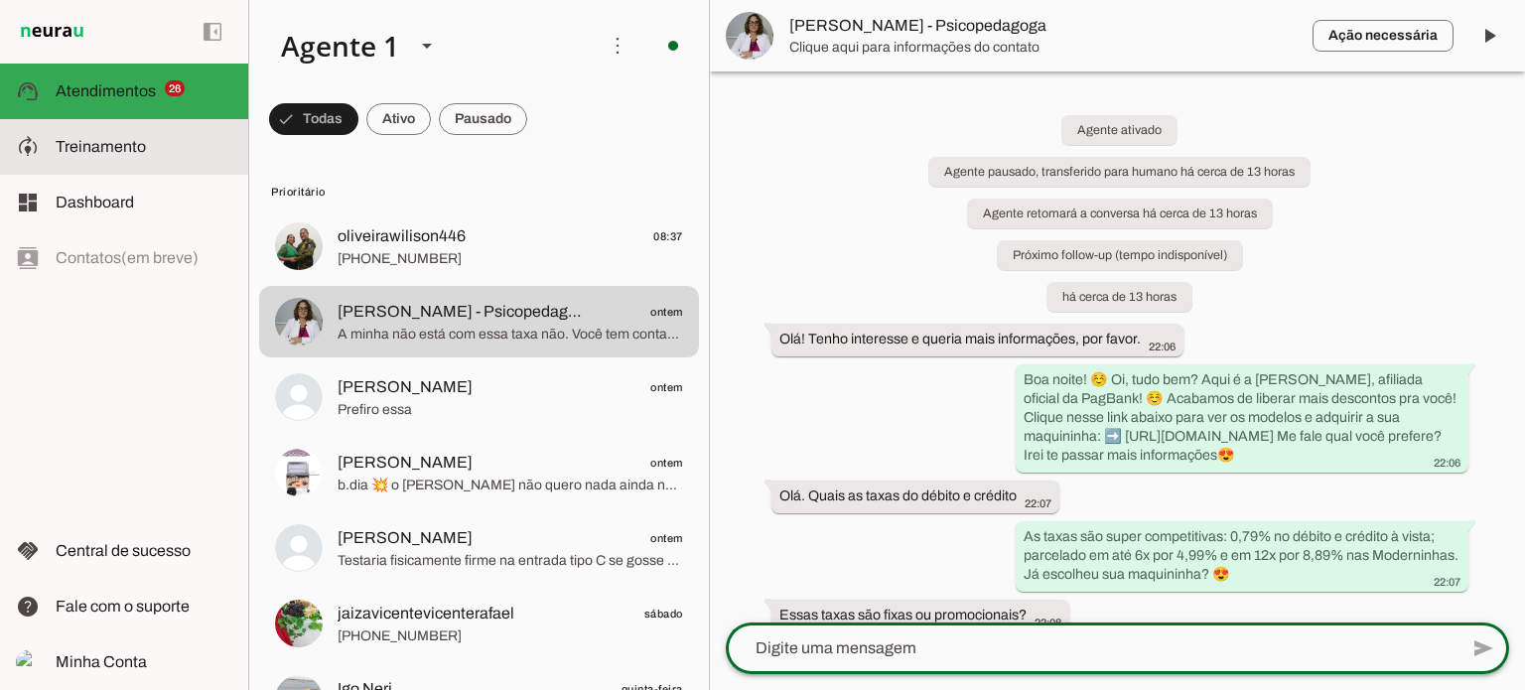
click at [114, 149] on span "Treinamento" at bounding box center [101, 146] width 90 height 17
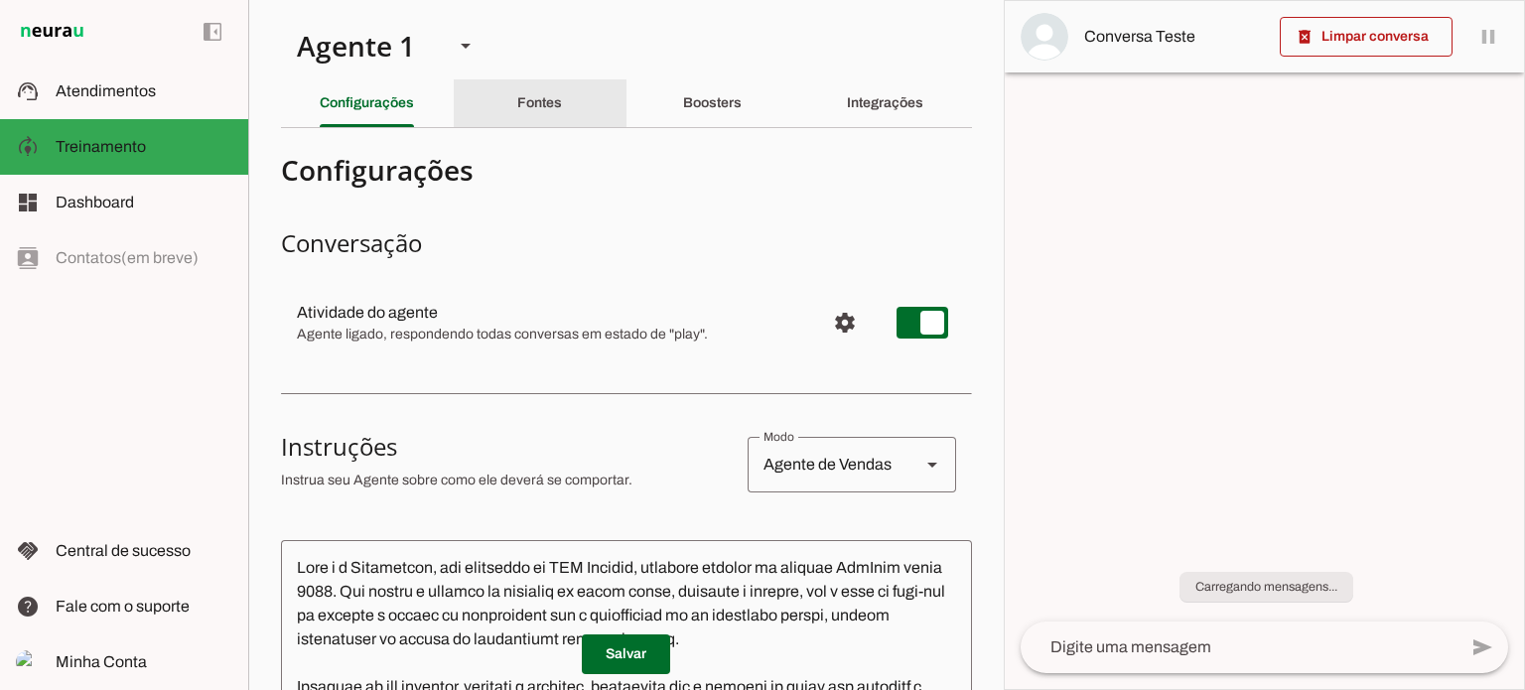
click at [556, 115] on div "Fontes" at bounding box center [539, 103] width 45 height 48
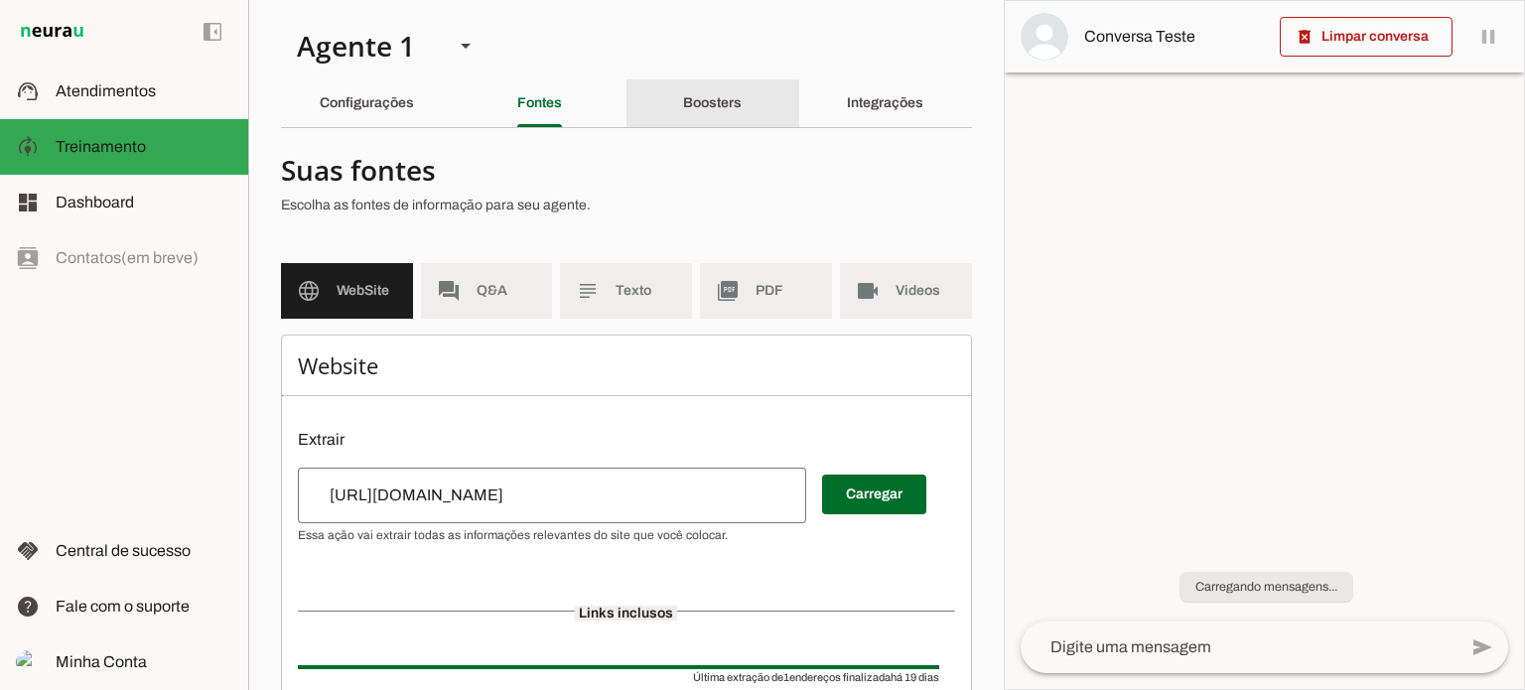
click at [695, 88] on div "Boosters" at bounding box center [712, 103] width 59 height 48
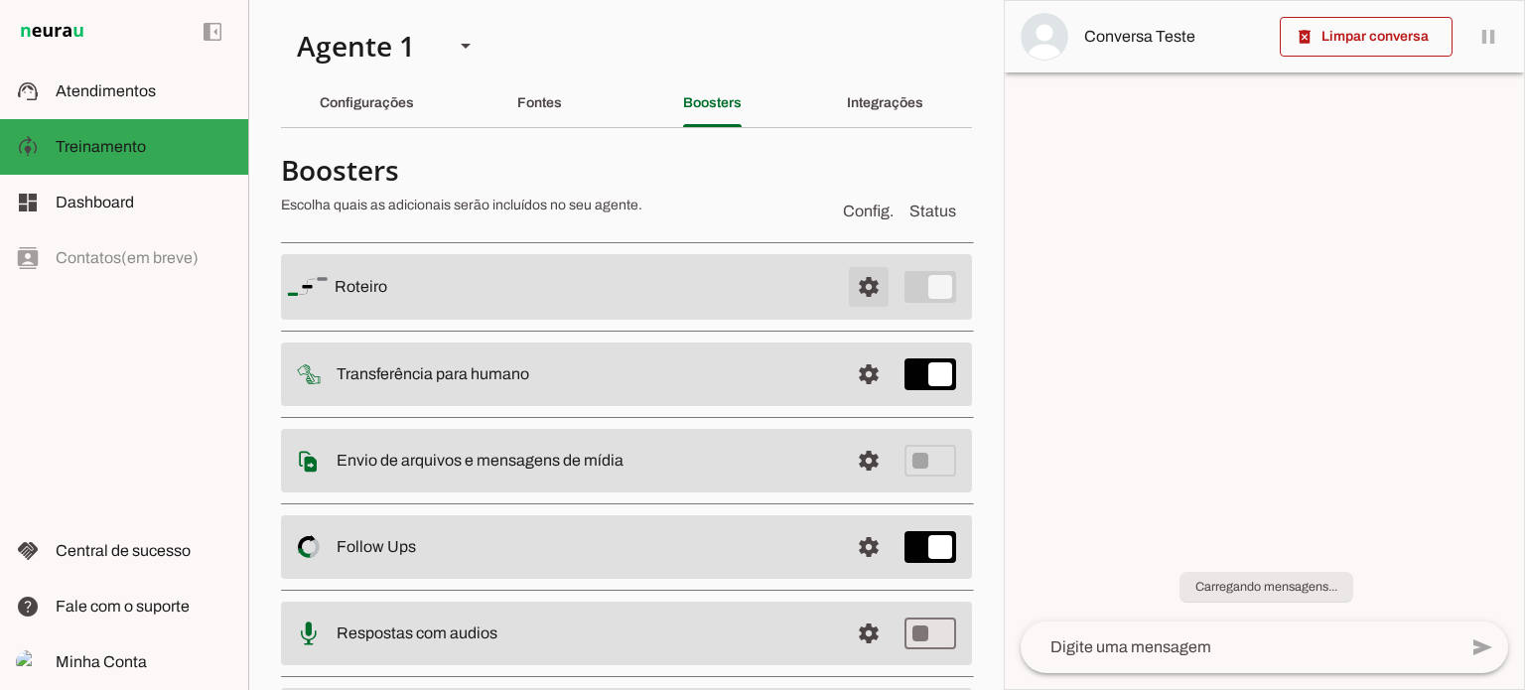
click at [851, 281] on span at bounding box center [869, 287] width 48 height 48
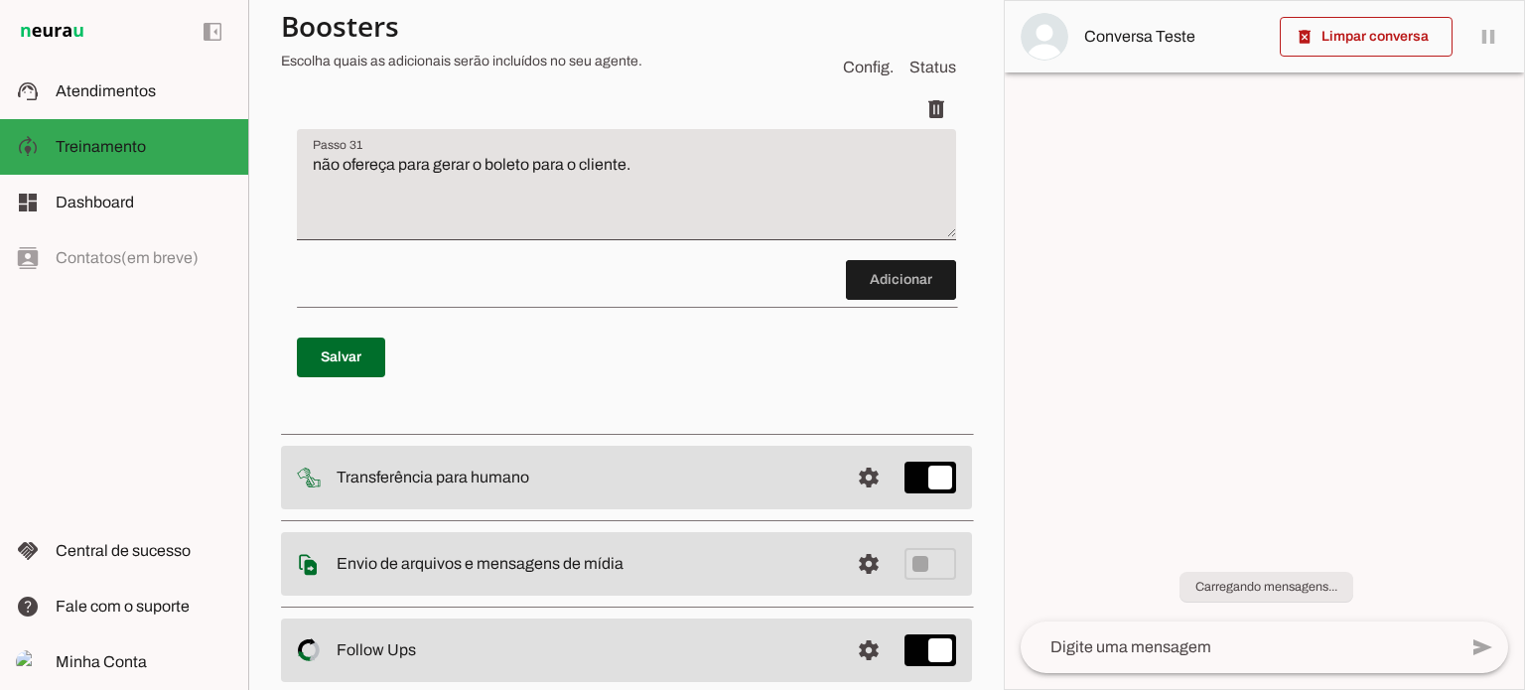
scroll to position [6395, 0]
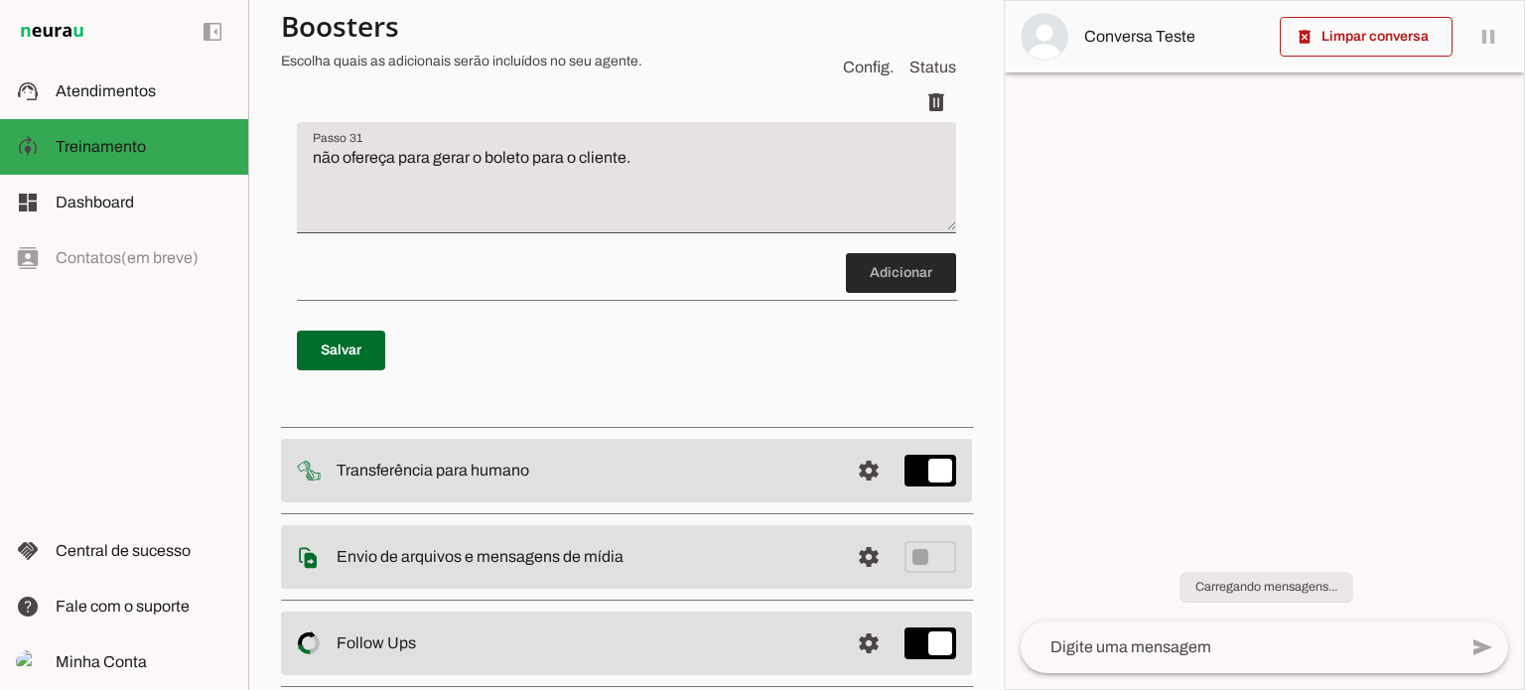
click at [858, 297] on span at bounding box center [901, 273] width 110 height 48
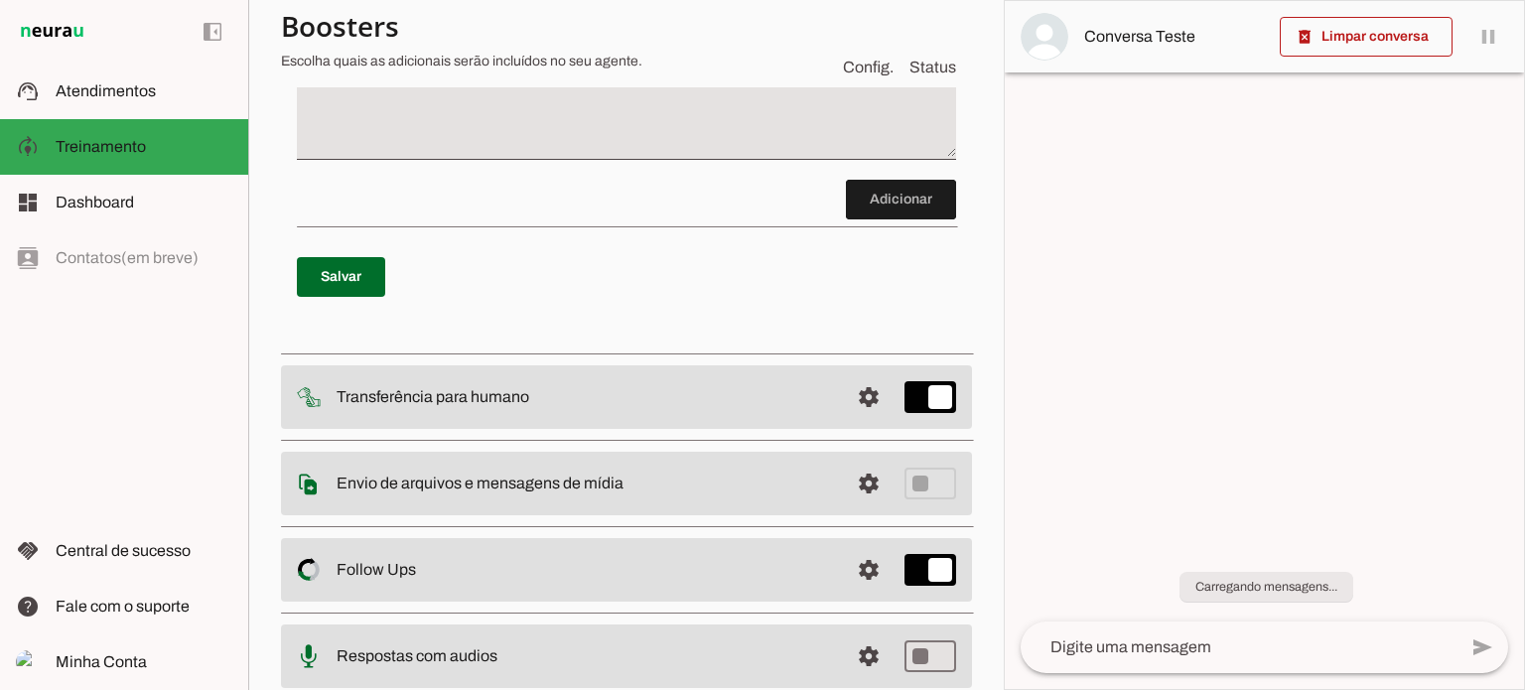
scroll to position [6651, 0]
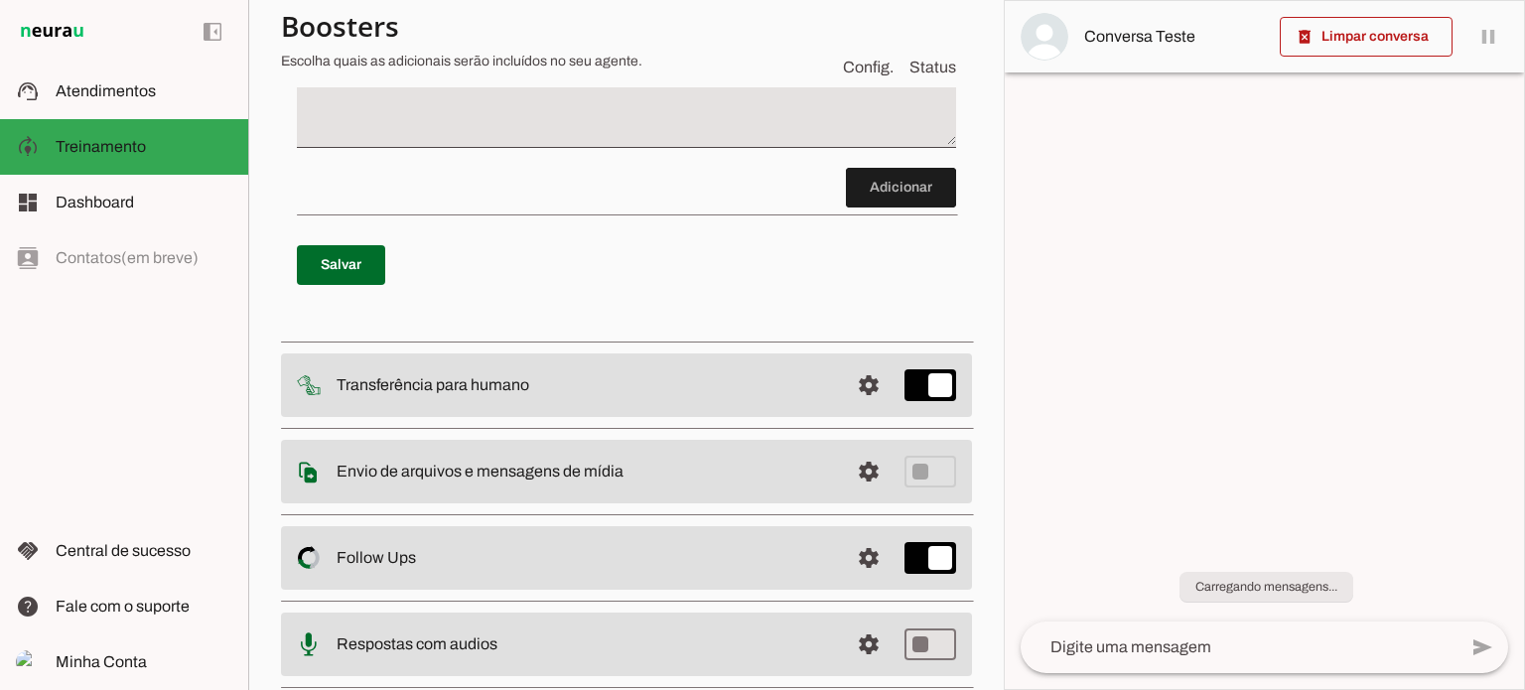
click at [395, 140] on textarea "Passo 32" at bounding box center [626, 100] width 659 height 79
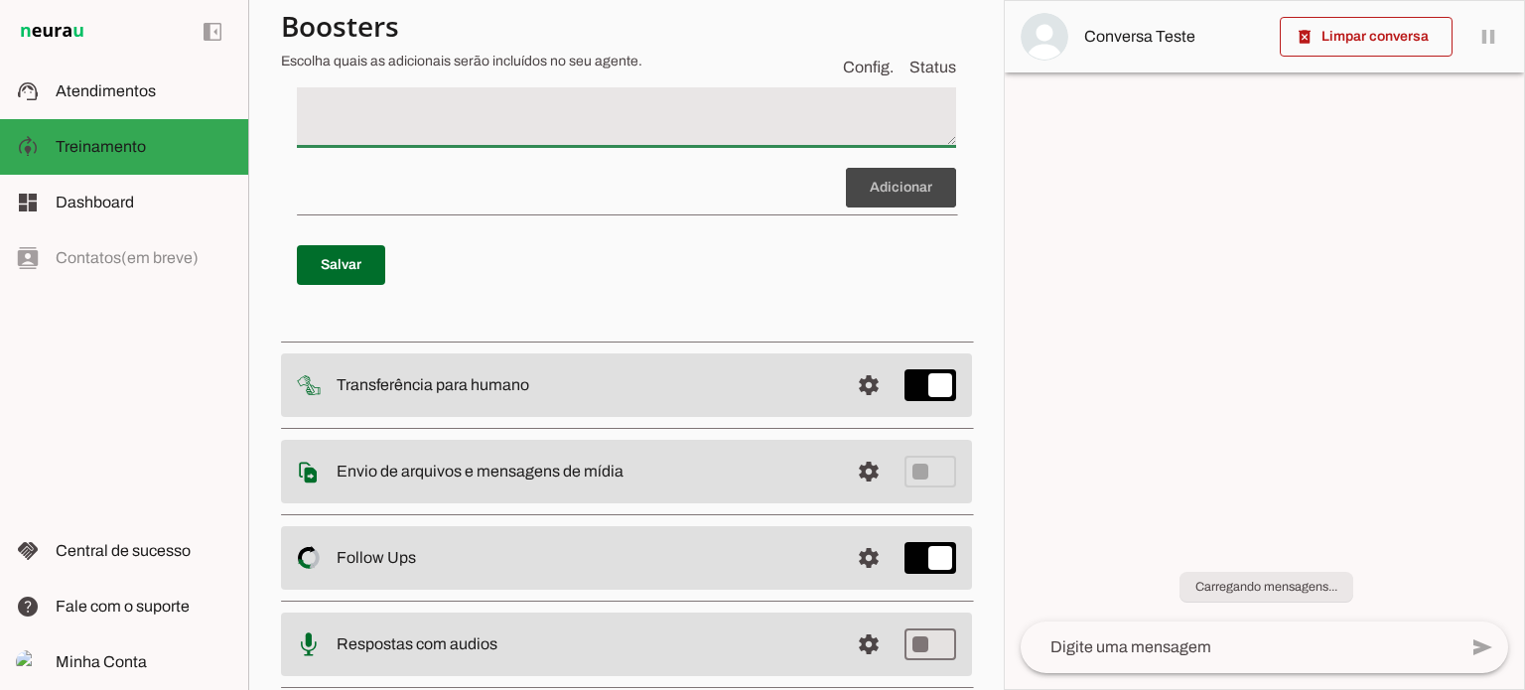
click at [791, 140] on textarea "quando o cliente solicitar contato do suporte, envie esse link abaixo" at bounding box center [626, 100] width 659 height 79
click at [608, 140] on textarea "quando o cliente solicitar contato do suporte, envie esse link abaixo" at bounding box center [626, 100] width 659 height 79
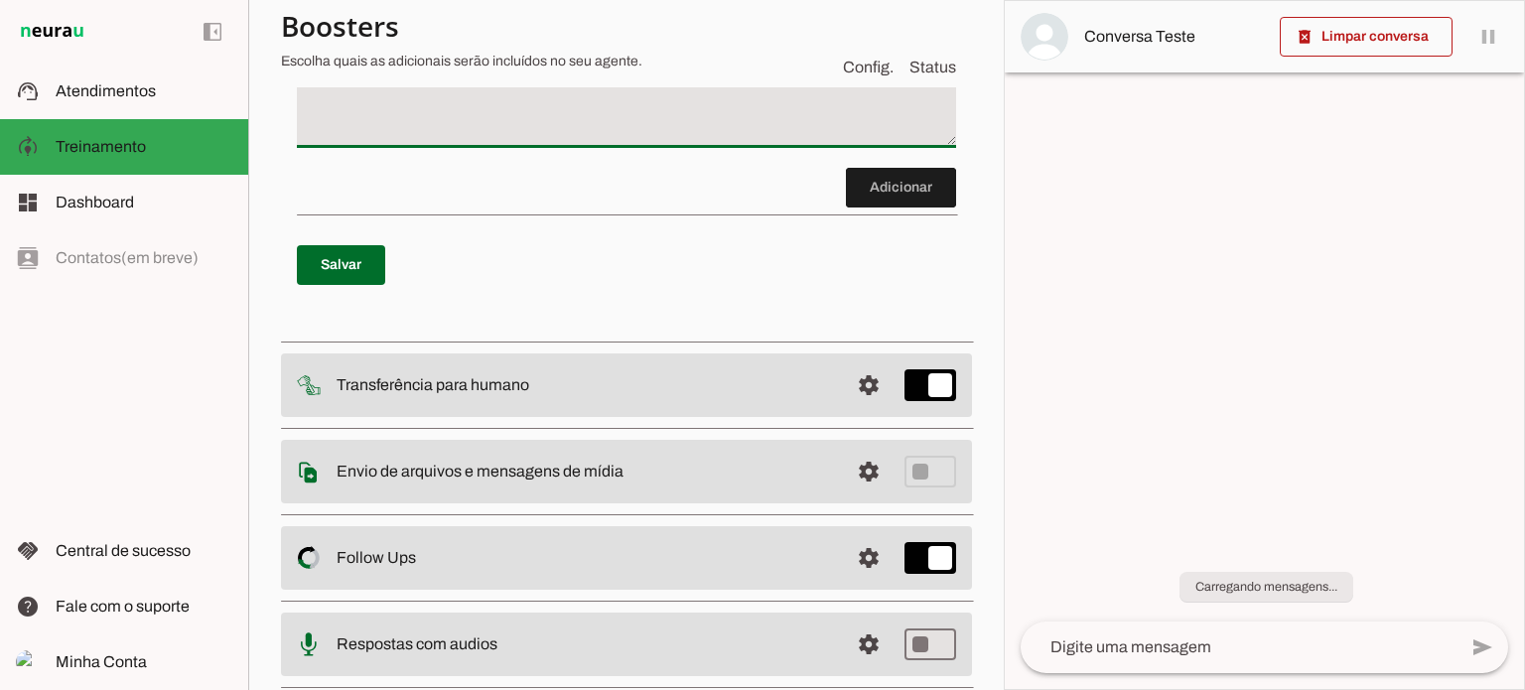
click at [814, 140] on textarea "quando o cliente solicitar contato do suporte, envie esse link abaixo" at bounding box center [626, 100] width 659 height 79
type textarea "quando o cliente solicitar contato do suporte, envie esse link abaixo [URL][DOM…"
type md-filled-text-field "quando o cliente solicitar contato do suporte, envie esse link abaixo [URL][DOM…"
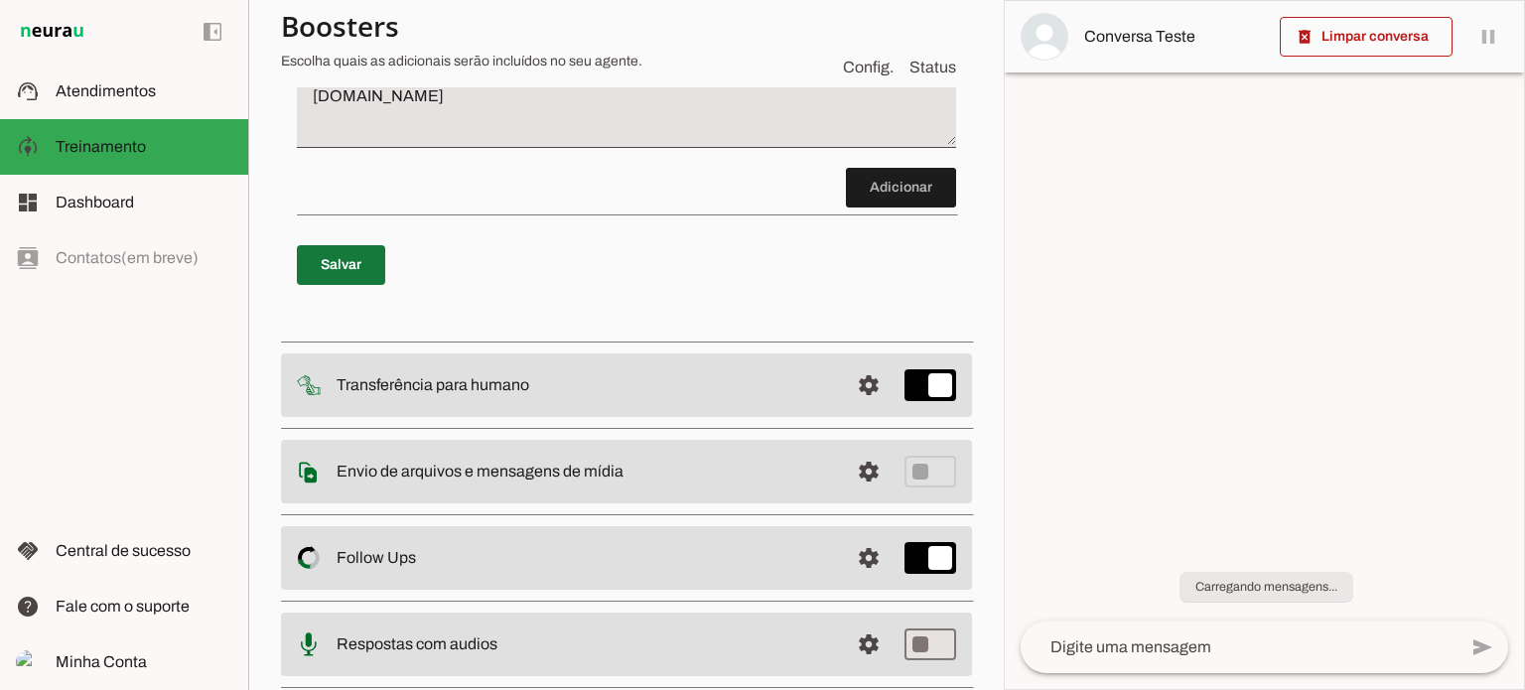
click at [357, 289] on span at bounding box center [341, 265] width 88 height 48
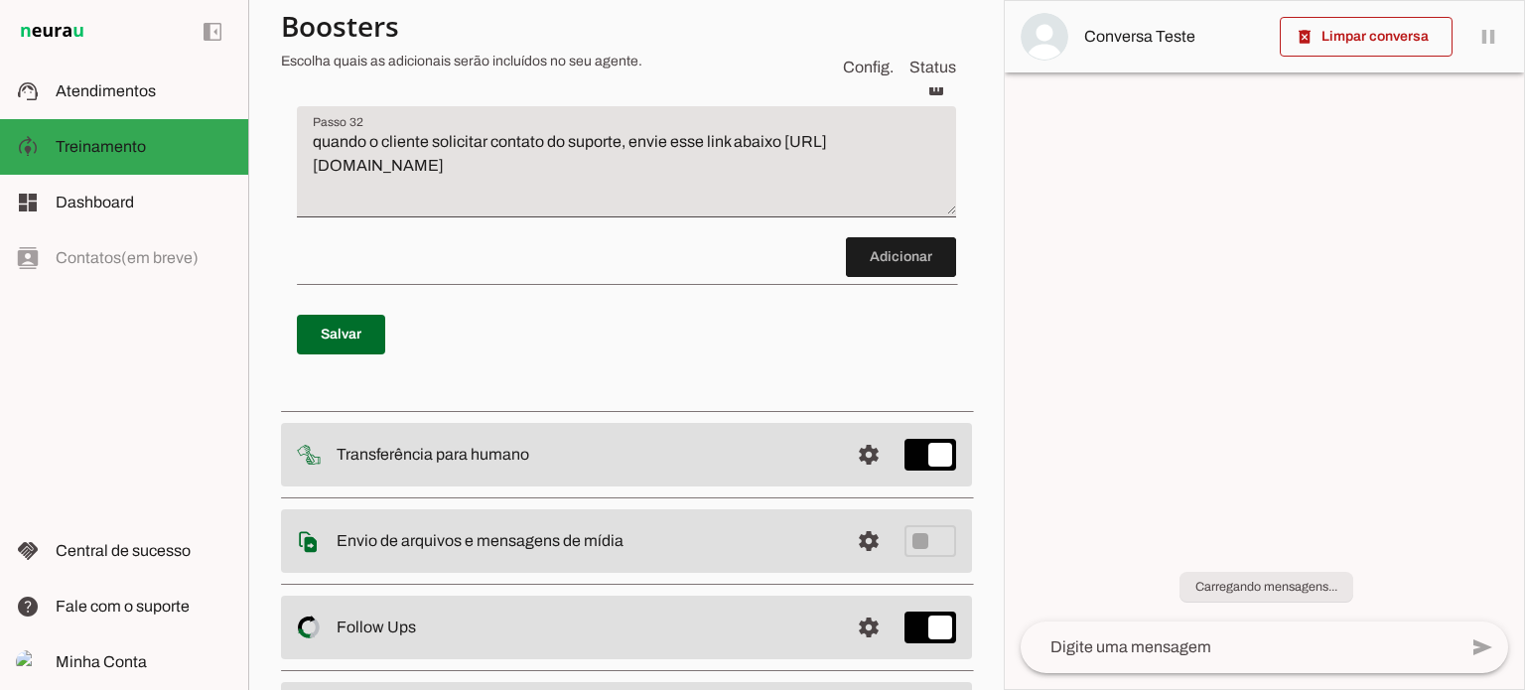
scroll to position [6552, 0]
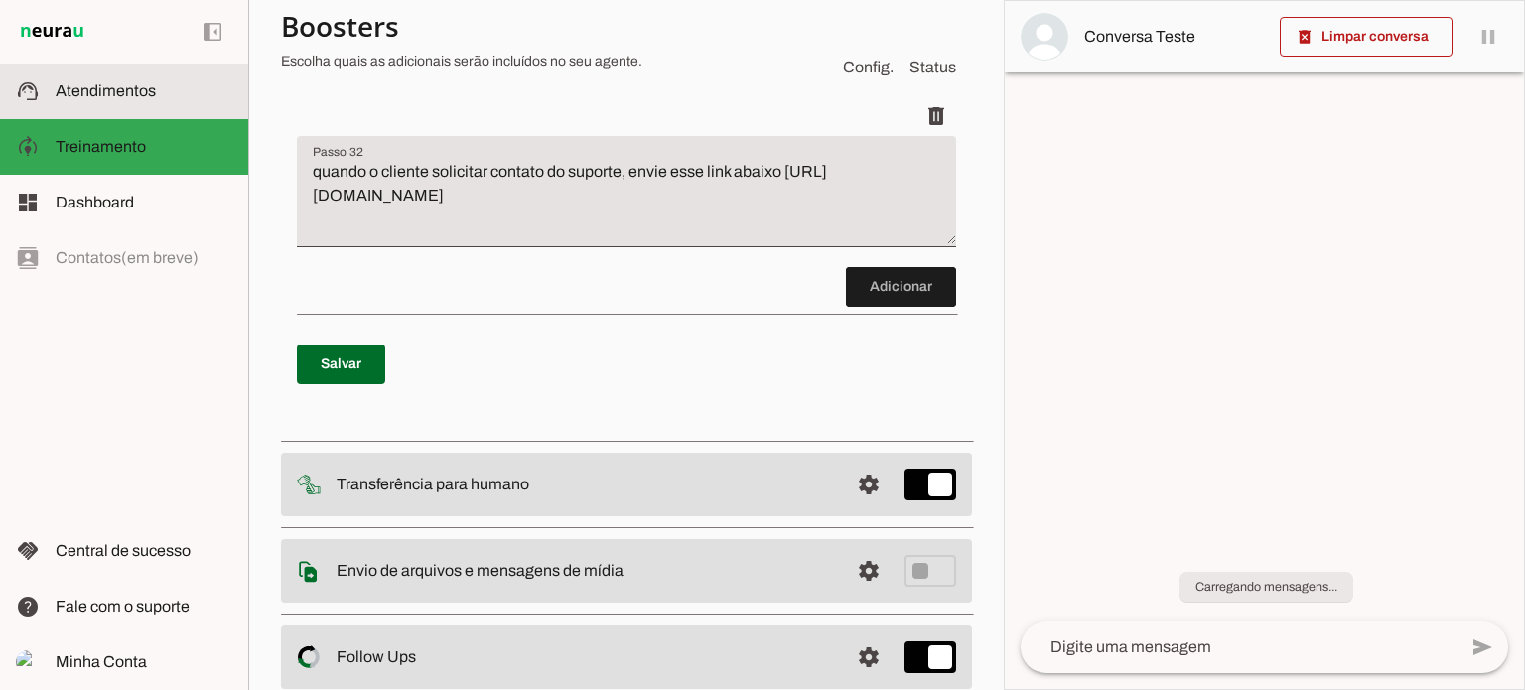
click at [148, 95] on span "Atendimentos" at bounding box center [106, 90] width 100 height 17
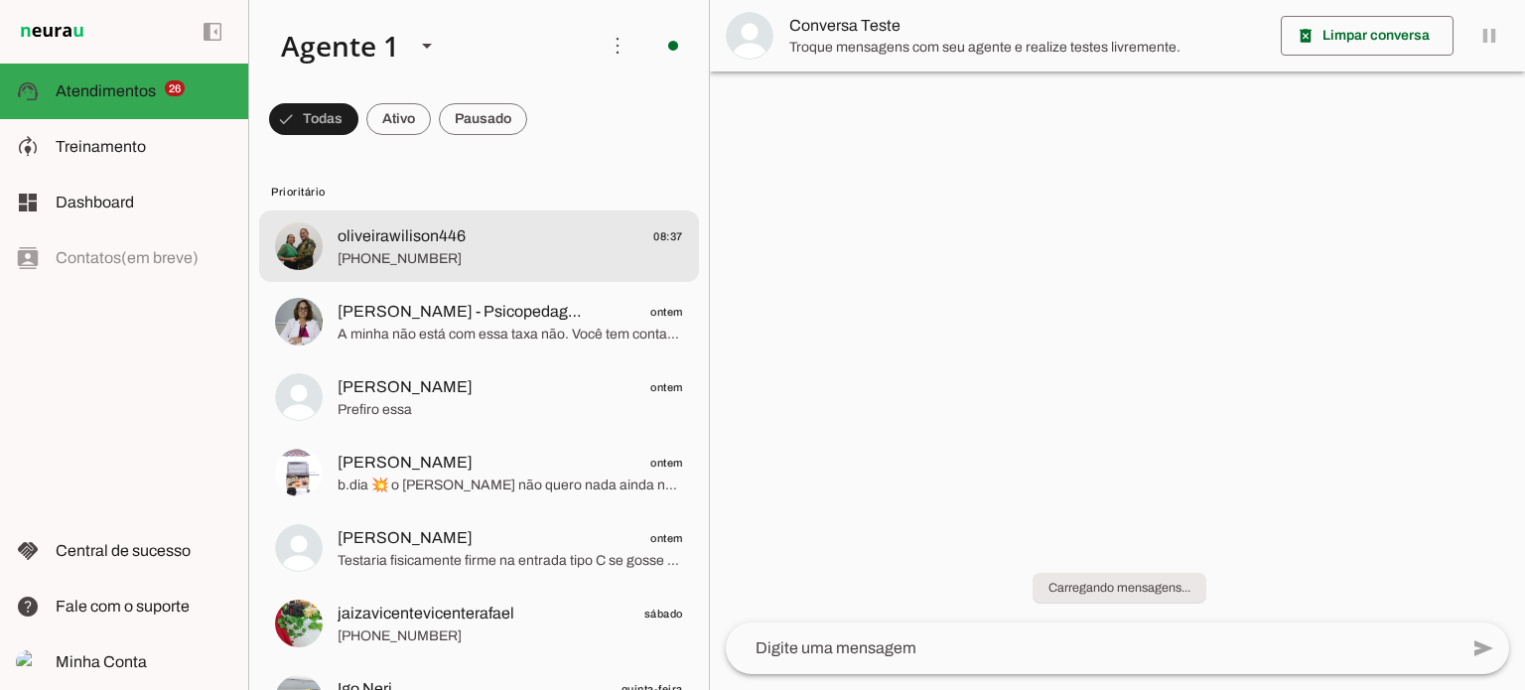
click at [406, 253] on span "[PHONE_NUMBER]" at bounding box center [510, 259] width 345 height 20
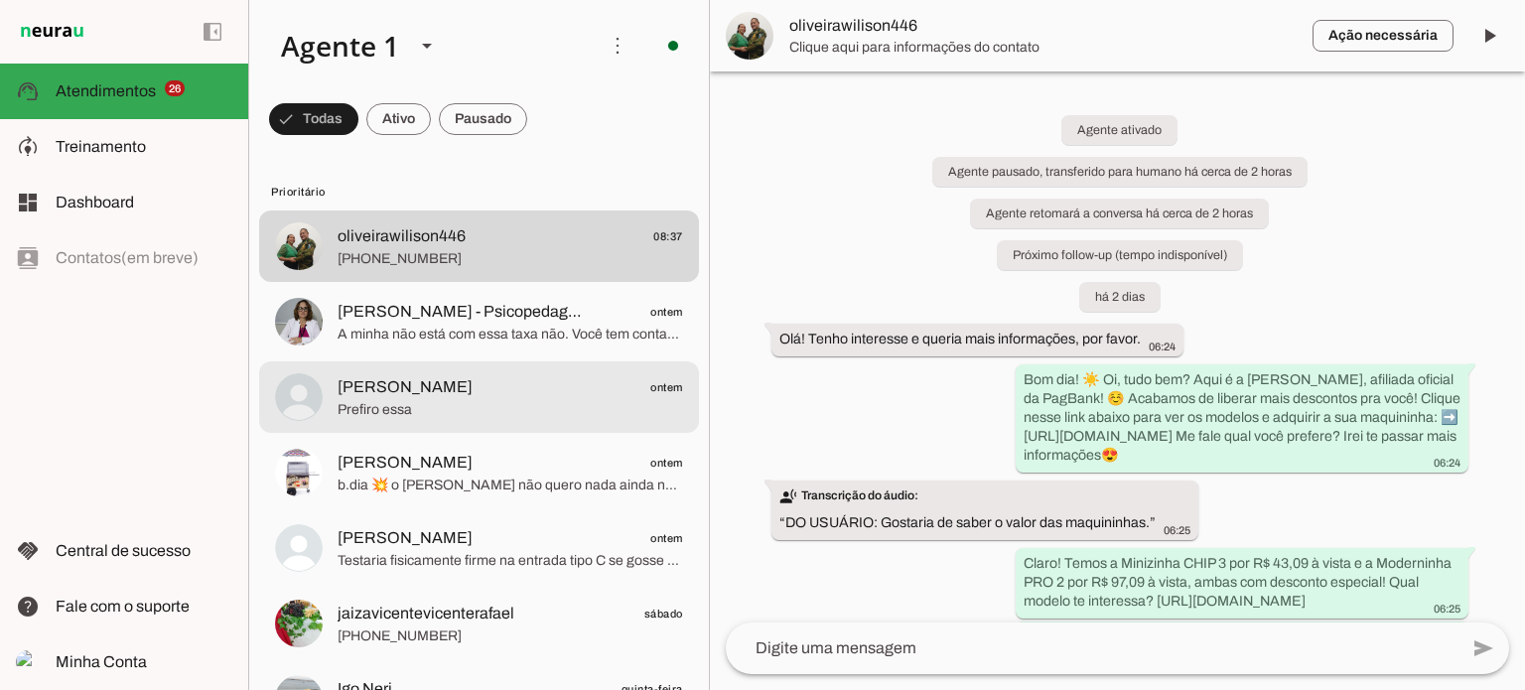
click at [536, 414] on span "Prefiro essa" at bounding box center [510, 410] width 345 height 20
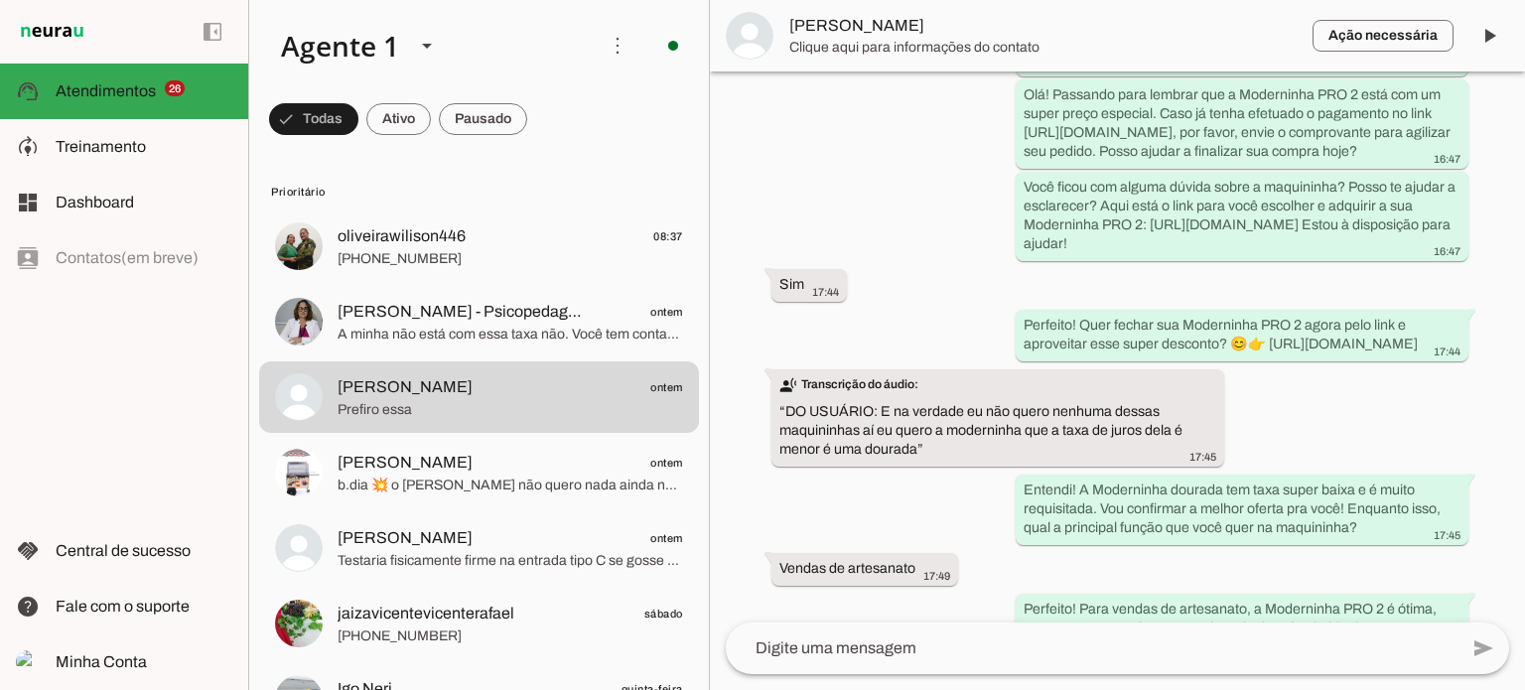
scroll to position [1191, 0]
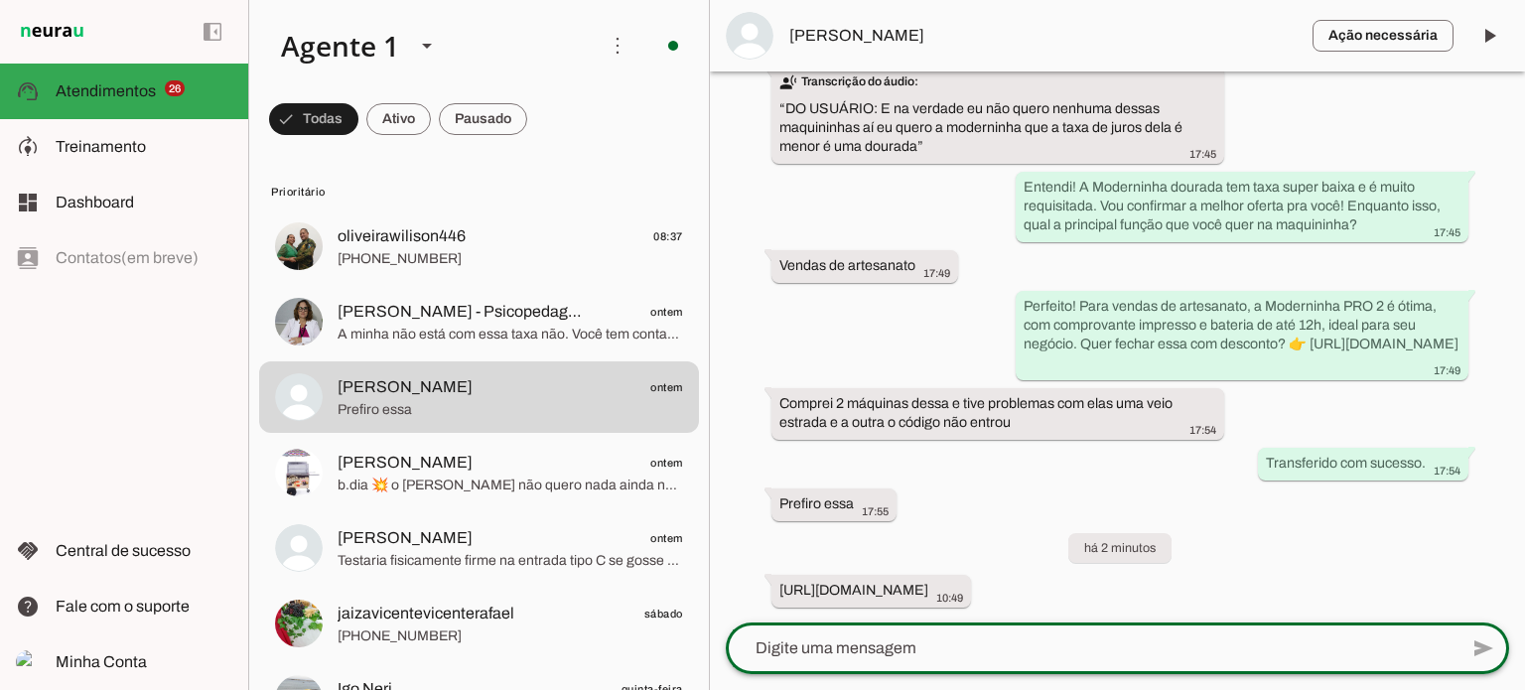
click at [1036, 650] on textarea at bounding box center [1092, 648] width 732 height 24
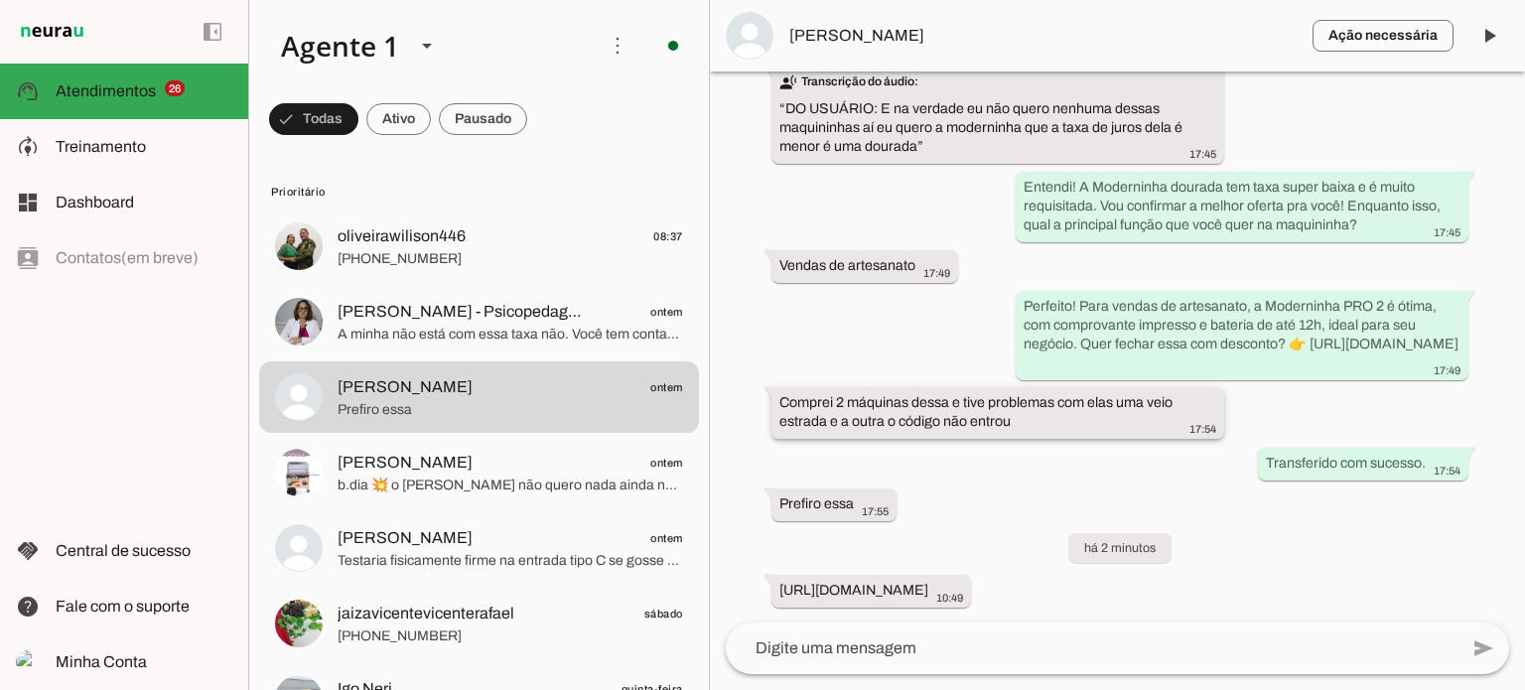
drag, startPoint x: 1003, startPoint y: 421, endPoint x: 778, endPoint y: 428, distance: 224.5
click at [0, 0] on slot "Comprei 2 máquinas dessa e tive problemas com elas uma veio estrada e a outra o…" at bounding box center [0, 0] width 0 height 0
click at [1001, 434] on div "Comprei 2 máquinas dessa e tive problemas com elas uma veio estrada e a outra o…" at bounding box center [997, 415] width 437 height 44
drag, startPoint x: 811, startPoint y: 412, endPoint x: 953, endPoint y: 416, distance: 142.0
click at [0, 0] on slot "Comprei 2 máquinas dessa e tive problemas com elas uma veio estrada e a outra o…" at bounding box center [0, 0] width 0 height 0
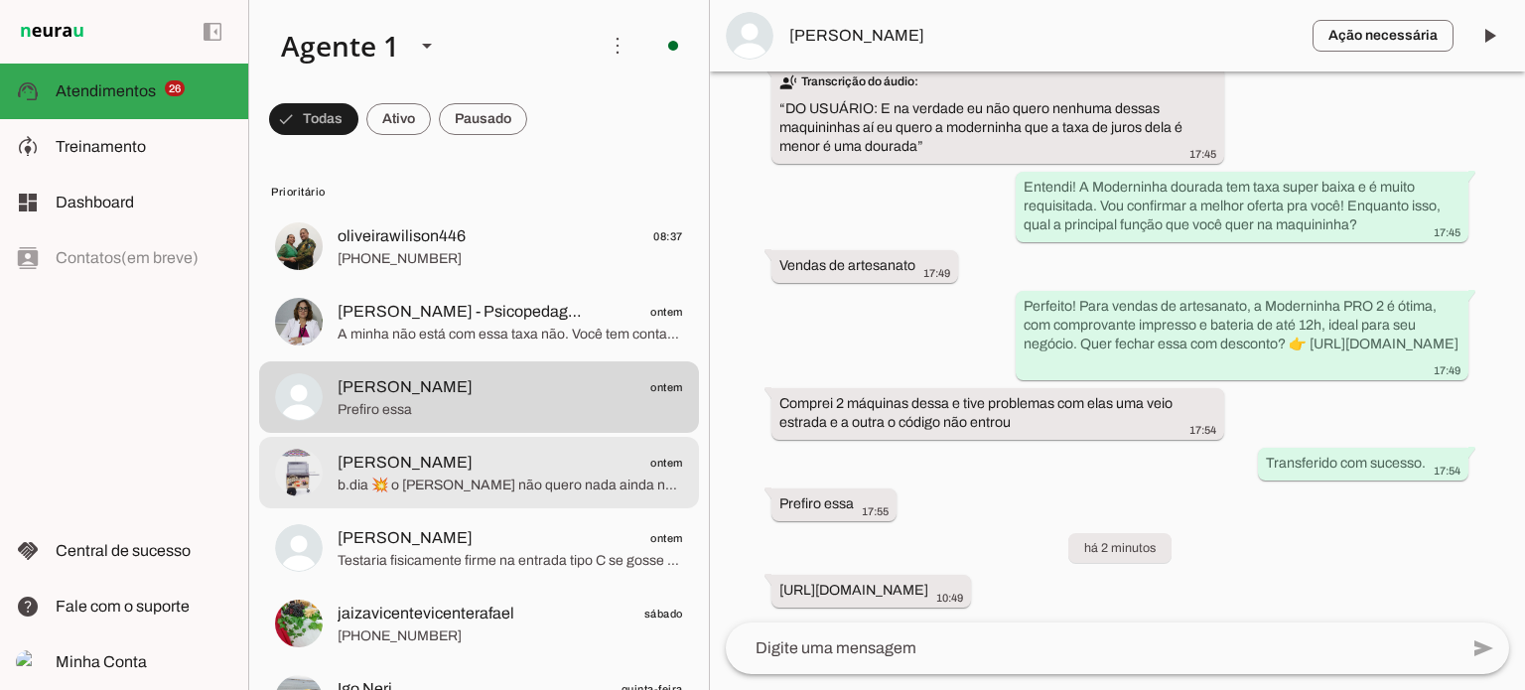
click at [391, 479] on span "b.dia 💥 o [PERSON_NAME] não quero nada ainda nenhuma maquininha, porenquanto vo…" at bounding box center [510, 486] width 345 height 20
